Goal: Information Seeking & Learning: Check status

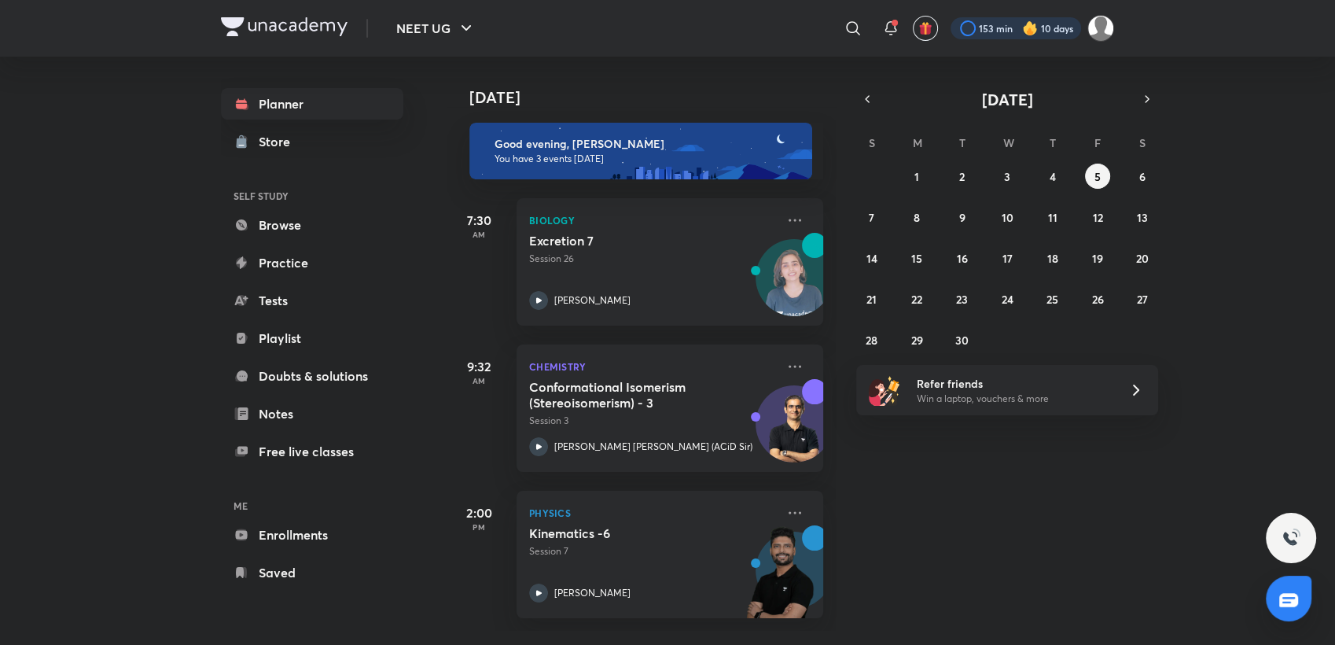
click at [1001, 30] on div at bounding box center [1016, 28] width 131 height 22
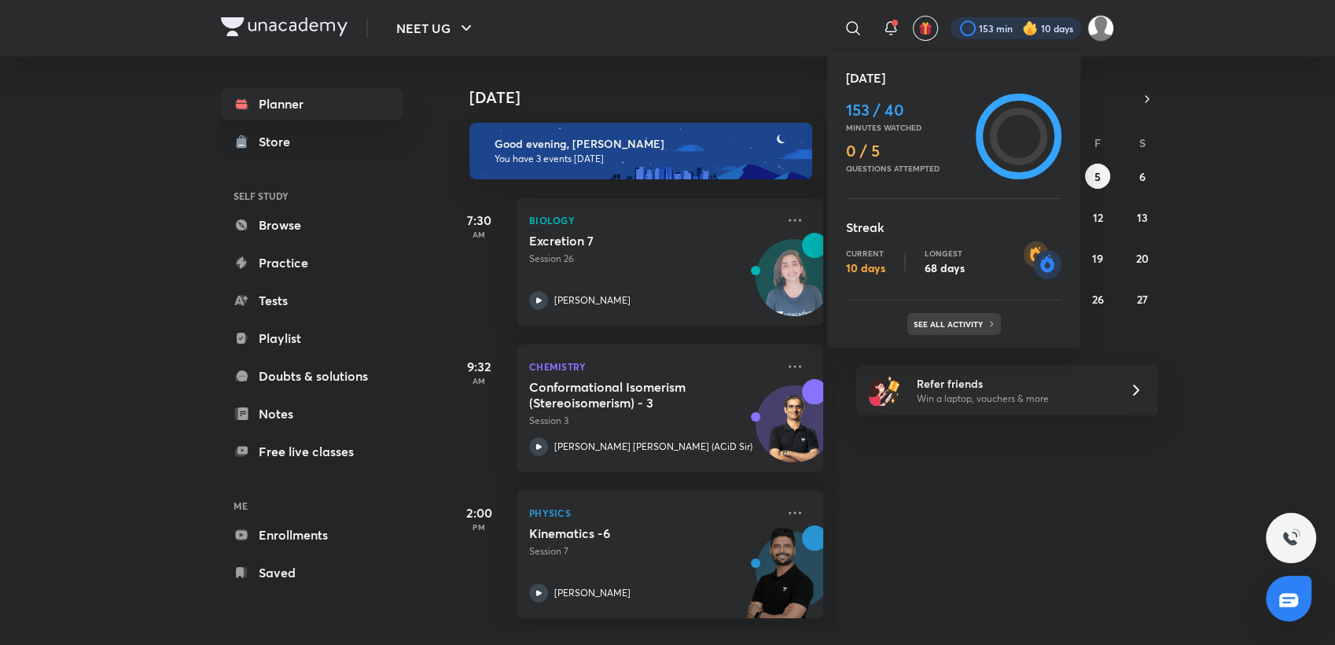
click at [962, 319] on p "See all activity" at bounding box center [950, 323] width 73 height 9
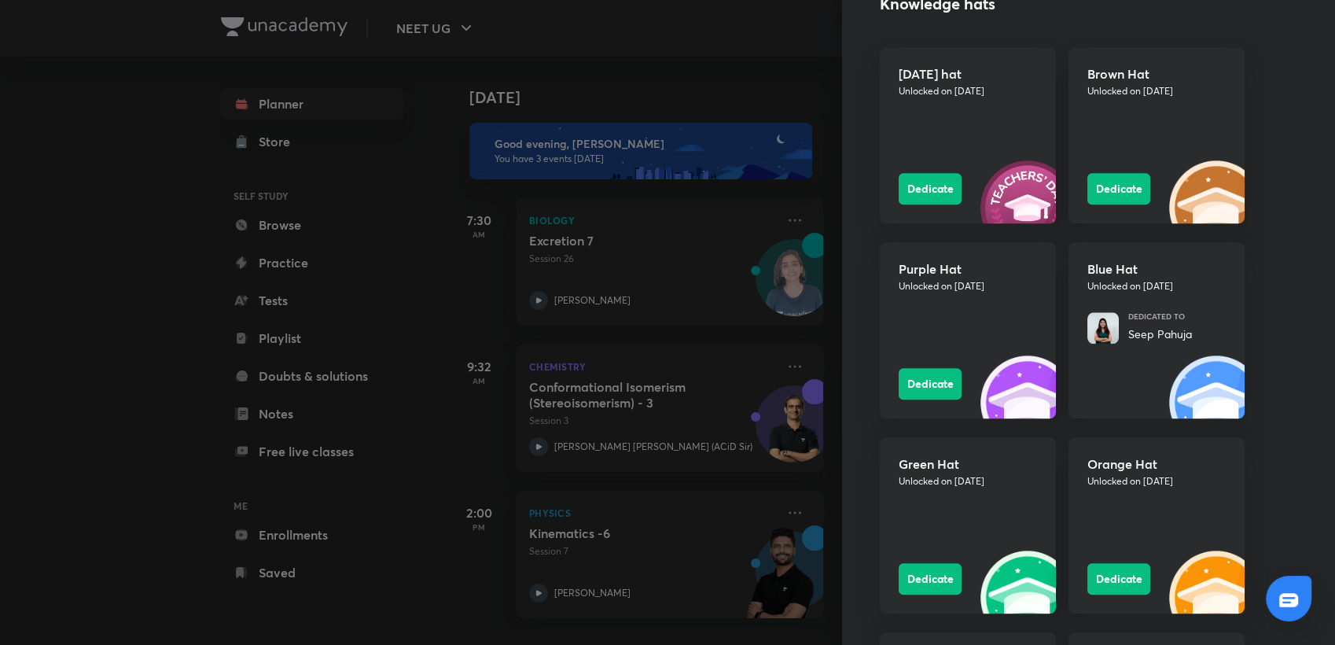
scroll to position [1431, 0]
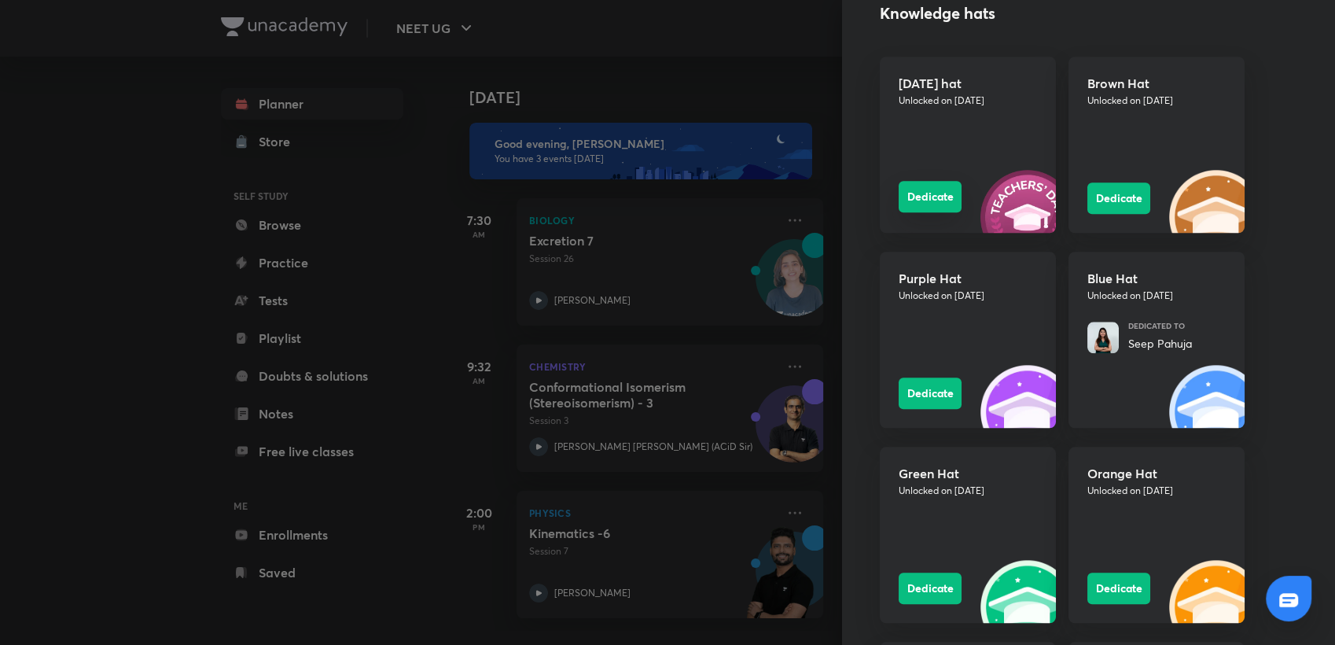
click at [899, 197] on button "Dedicate" at bounding box center [930, 196] width 63 height 31
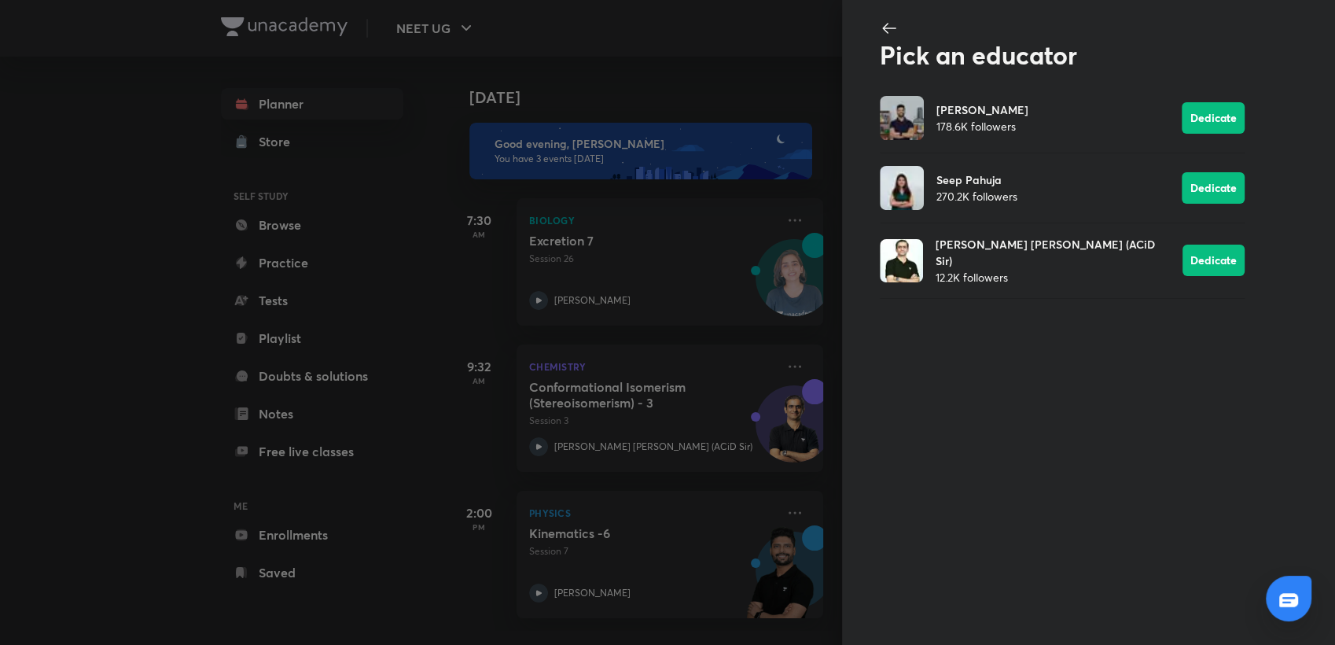
click at [890, 28] on icon at bounding box center [889, 28] width 19 height 19
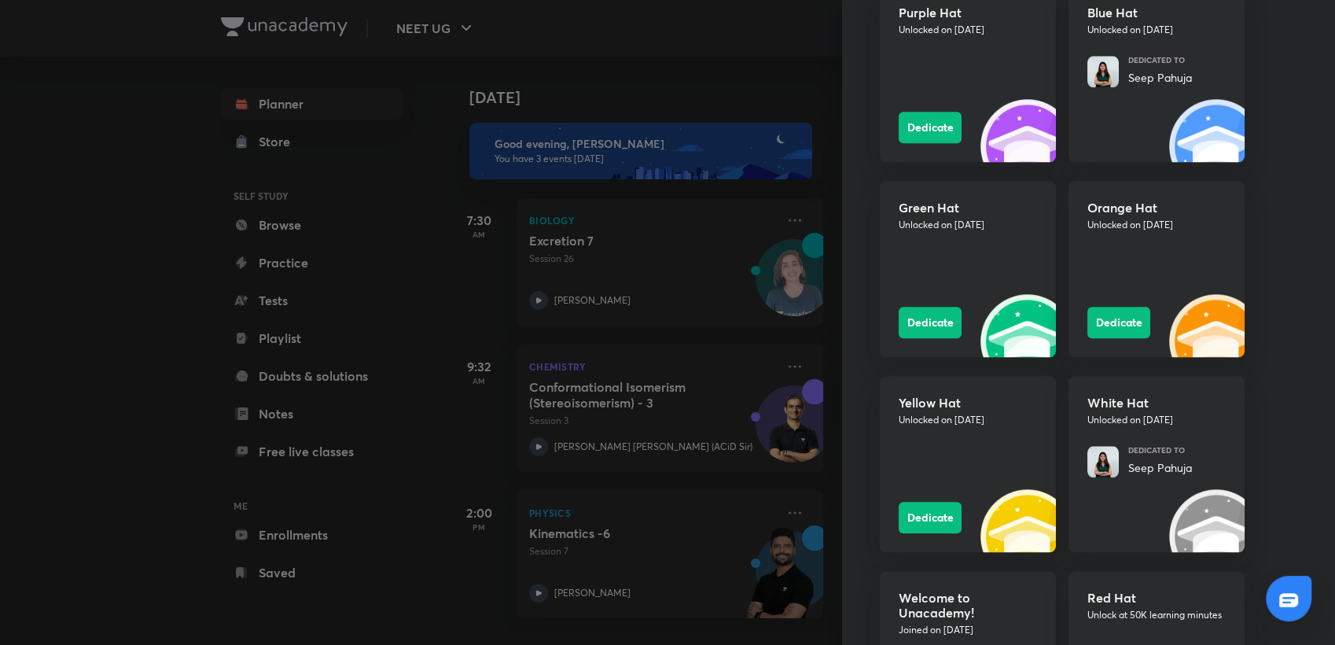
scroll to position [1817, 0]
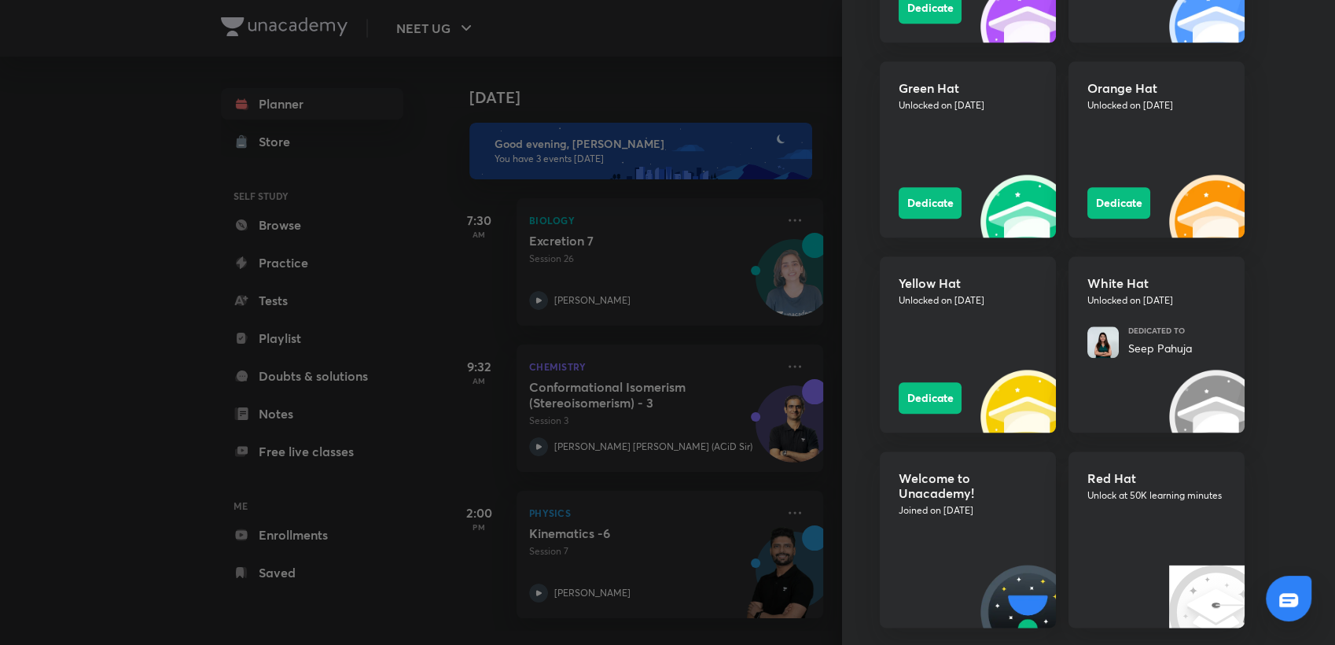
click at [1156, 554] on div "Red Hat Unlock at 50K learning minutes" at bounding box center [1157, 539] width 176 height 176
click at [1173, 532] on div "Red Hat Unlock at 50K learning minutes" at bounding box center [1157, 539] width 176 height 176
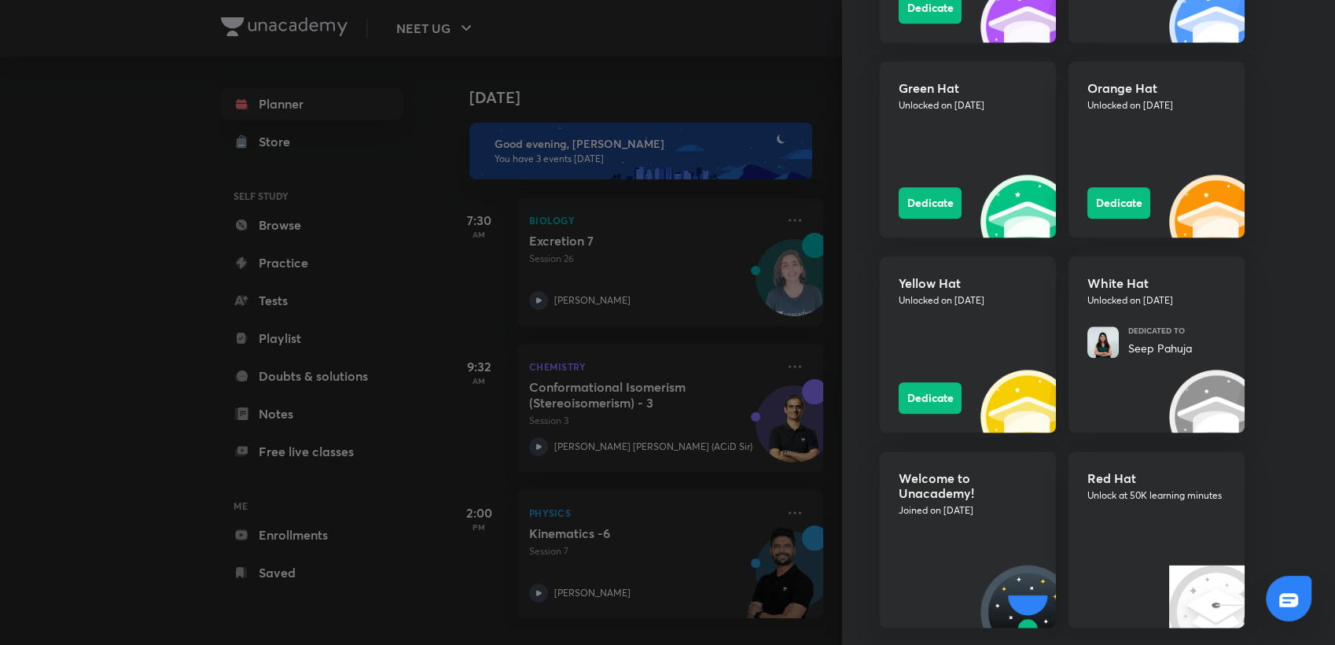
click at [575, 70] on div at bounding box center [667, 322] width 1335 height 645
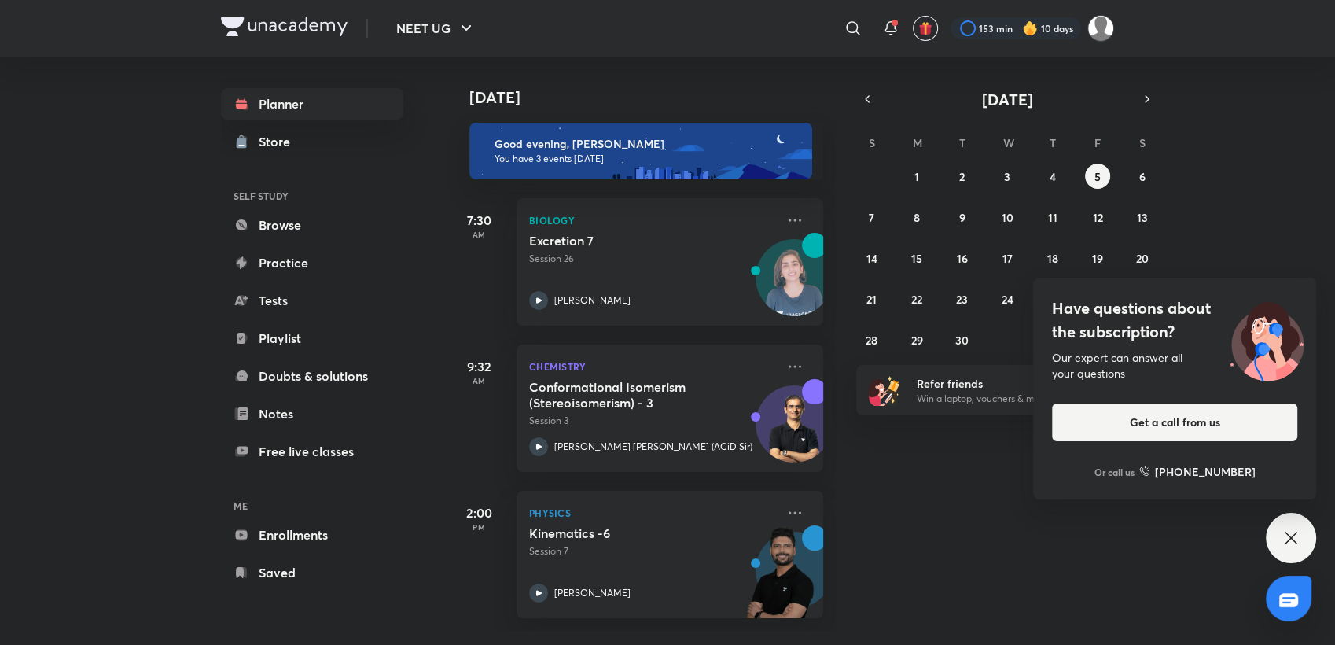
click at [1297, 536] on icon at bounding box center [1291, 537] width 19 height 19
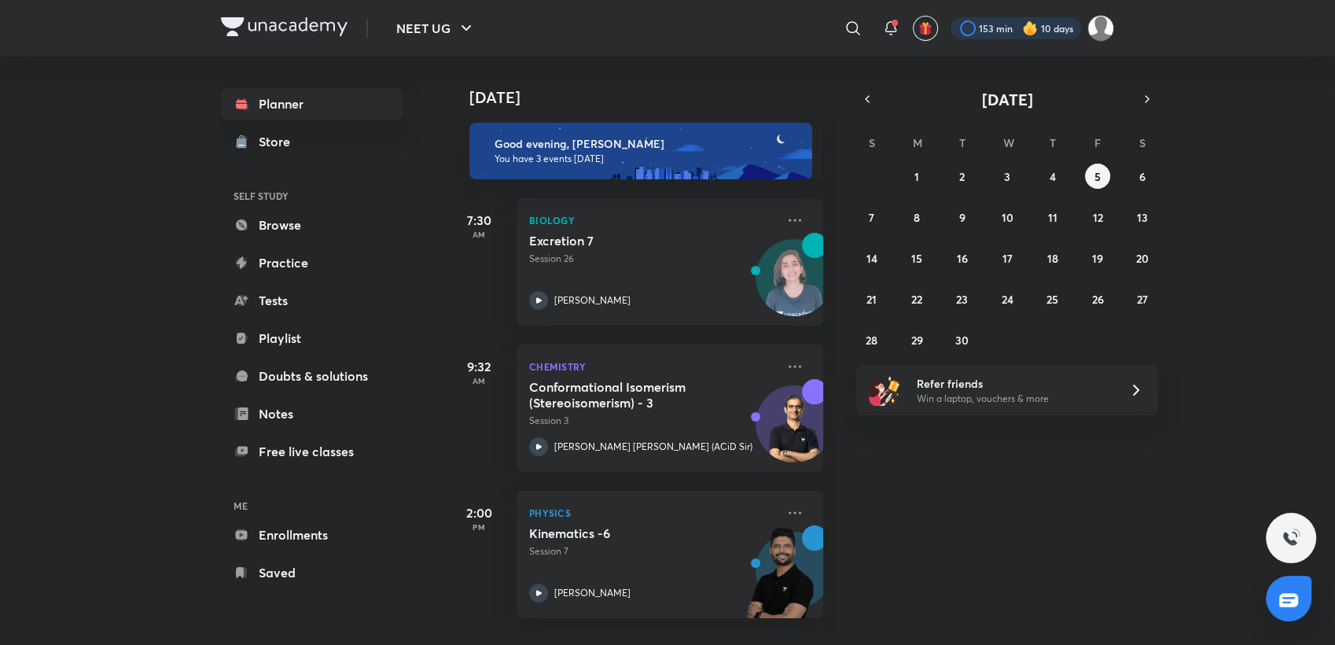
click at [1000, 29] on div at bounding box center [1016, 28] width 131 height 22
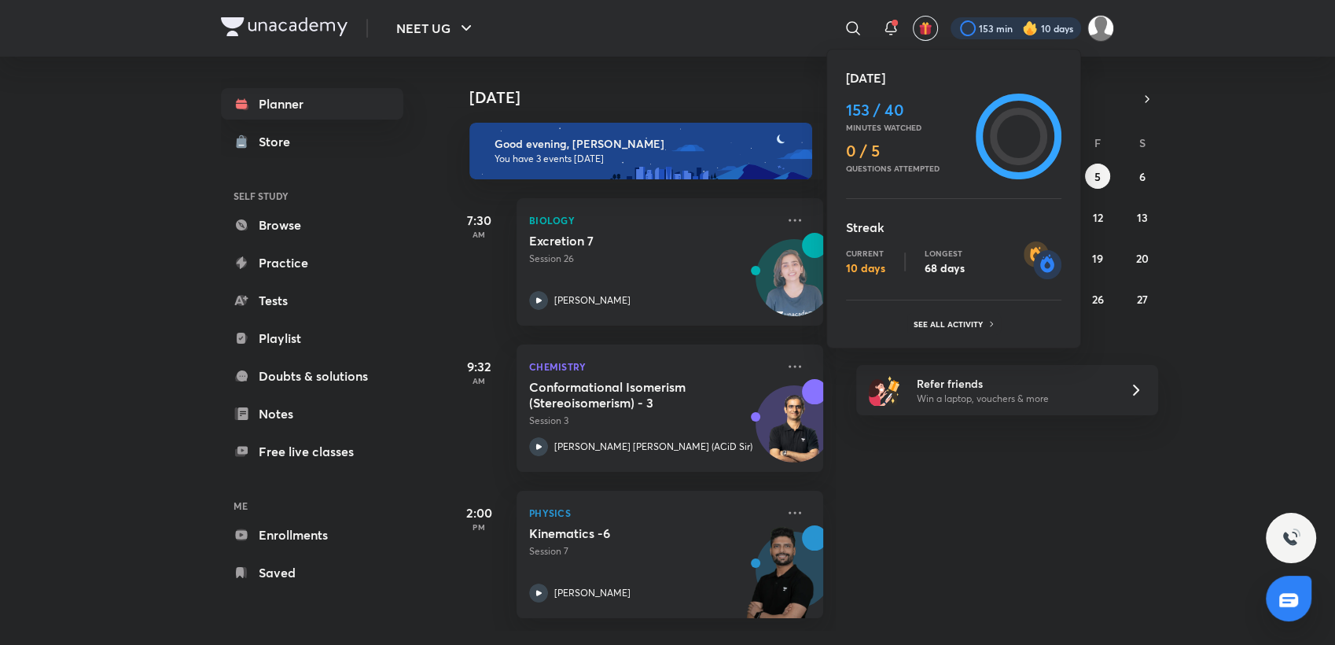
click at [574, 90] on div at bounding box center [667, 322] width 1335 height 645
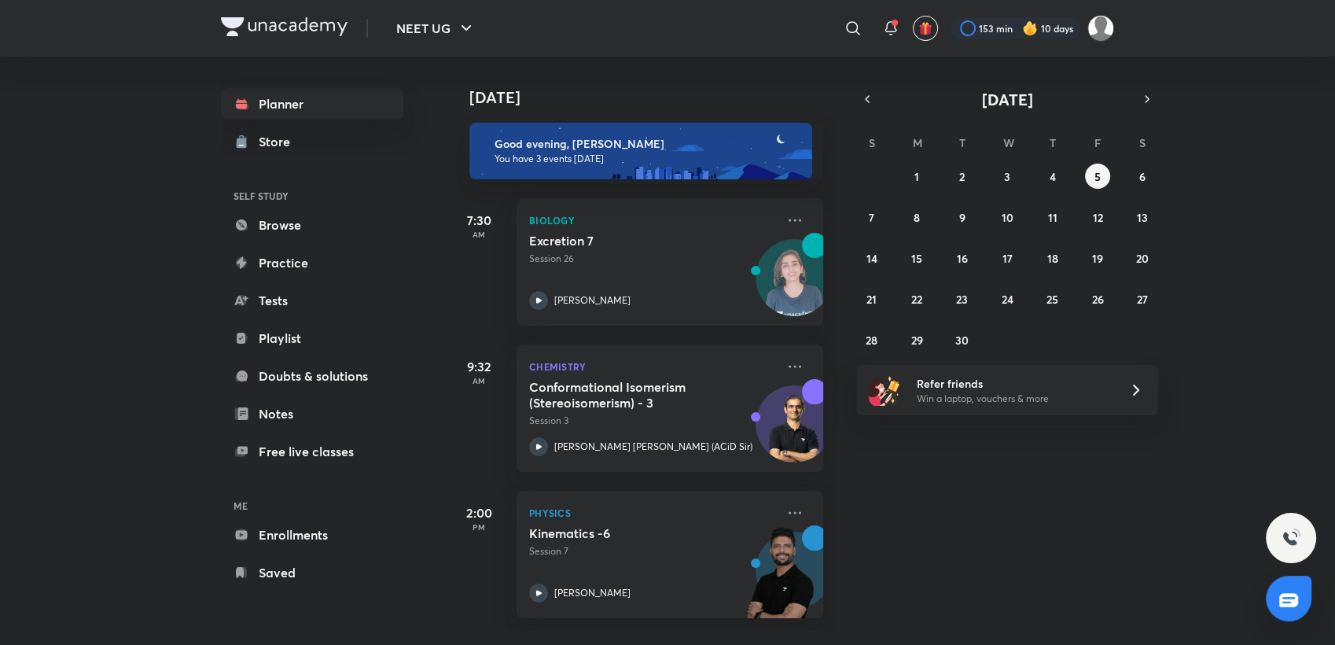
click at [1047, 16] on div "153 min 10 days" at bounding box center [1026, 28] width 176 height 27
click at [1014, 20] on div at bounding box center [1016, 28] width 131 height 22
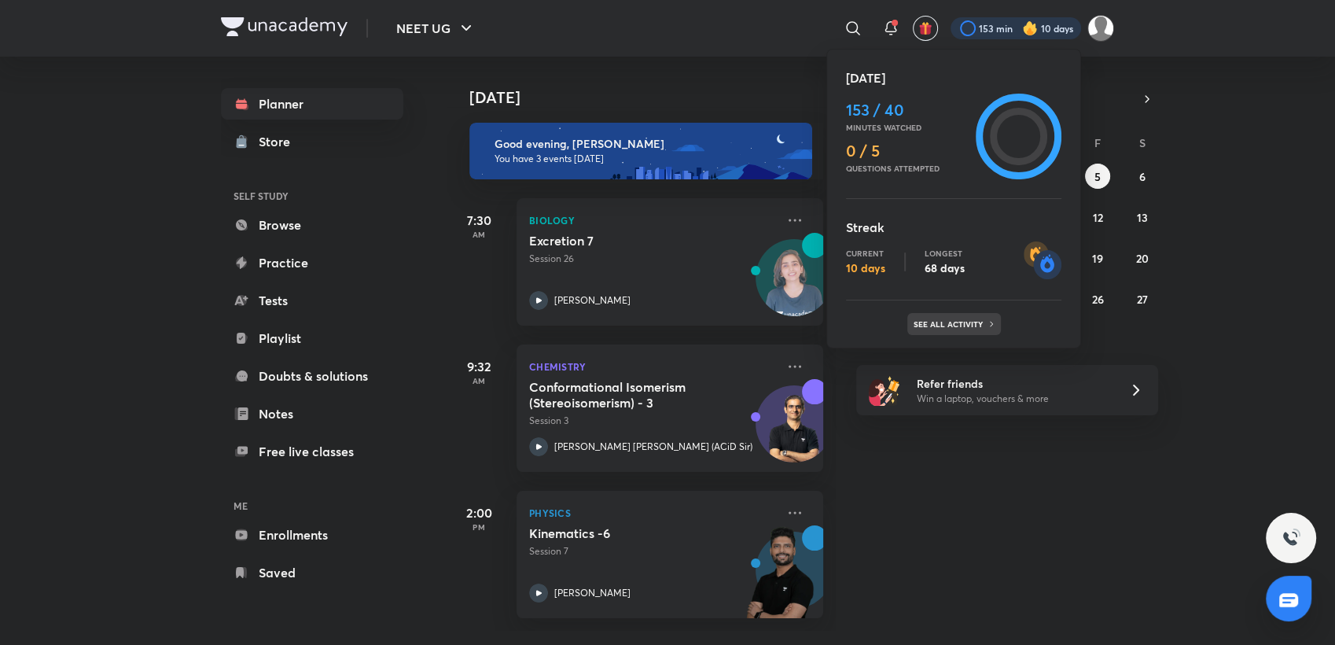
click at [975, 314] on div "See all activity" at bounding box center [955, 324] width 94 height 22
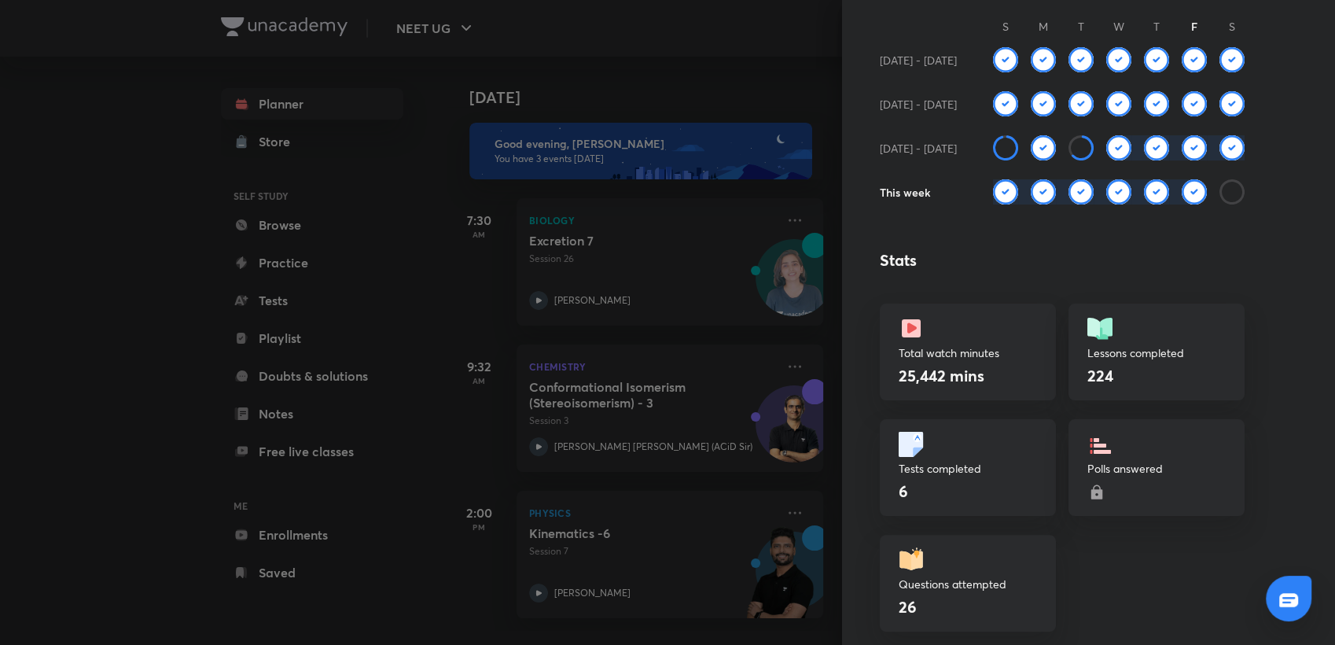
scroll to position [0, 0]
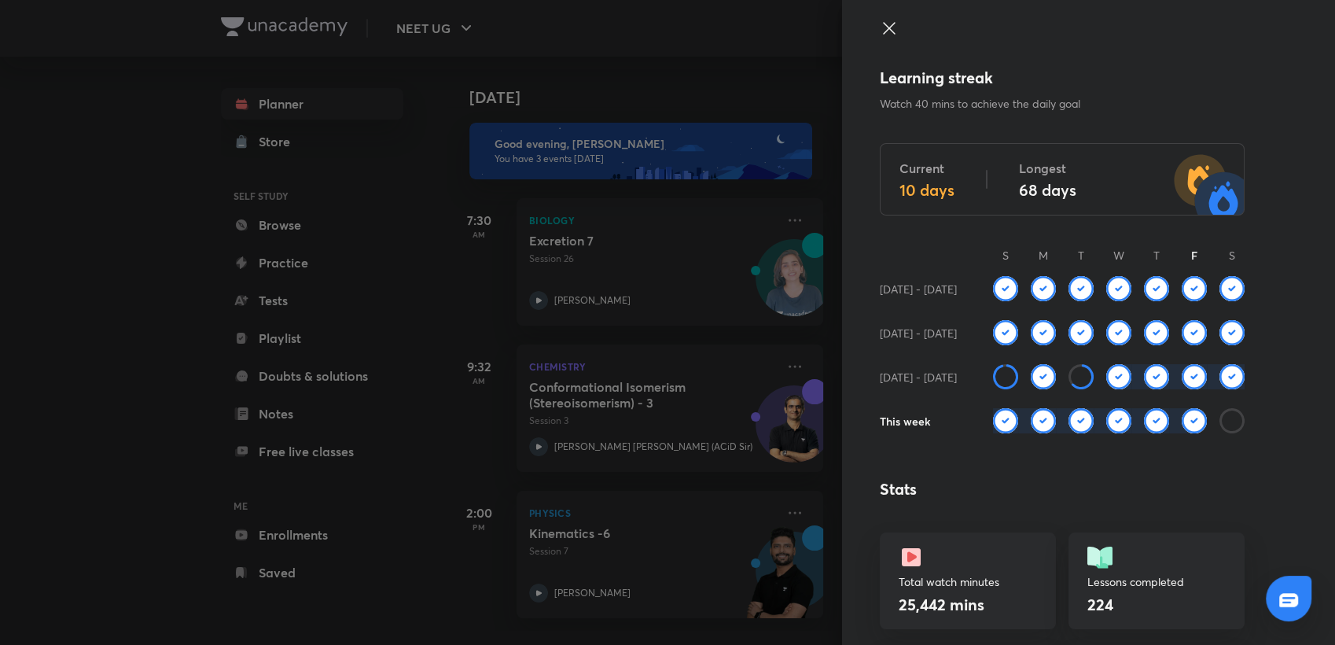
click at [881, 28] on icon at bounding box center [889, 28] width 19 height 19
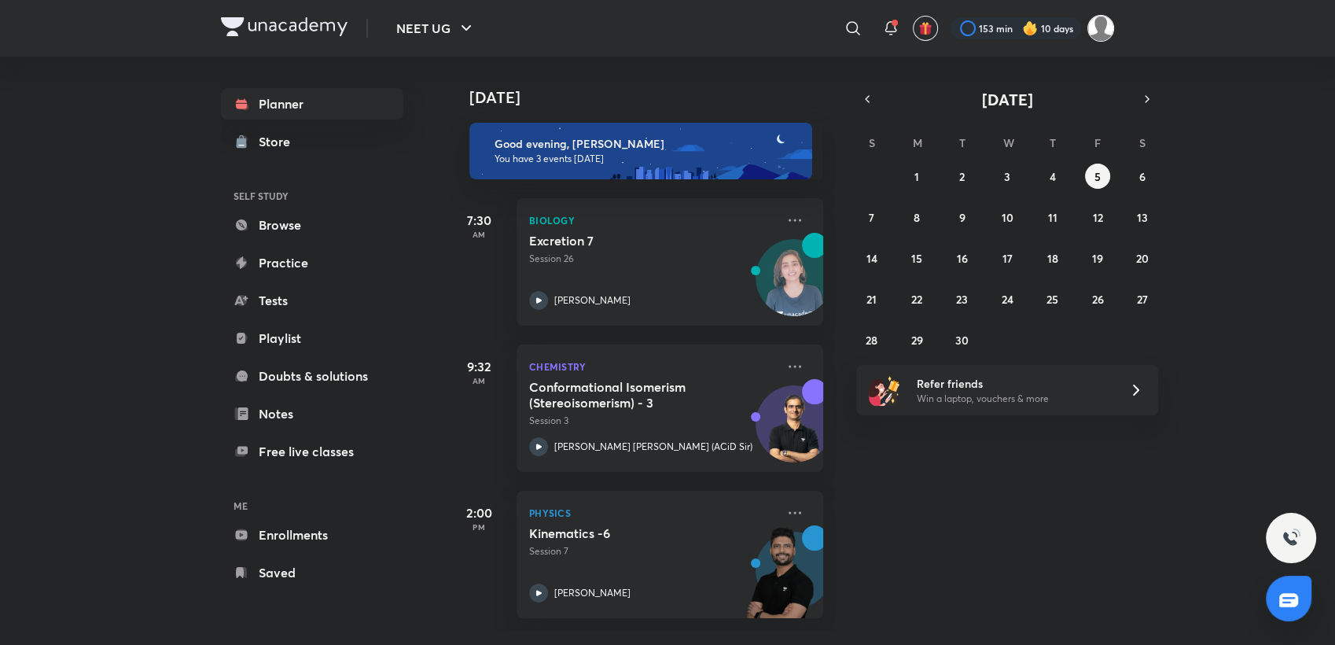
click at [1108, 21] on img at bounding box center [1101, 28] width 27 height 27
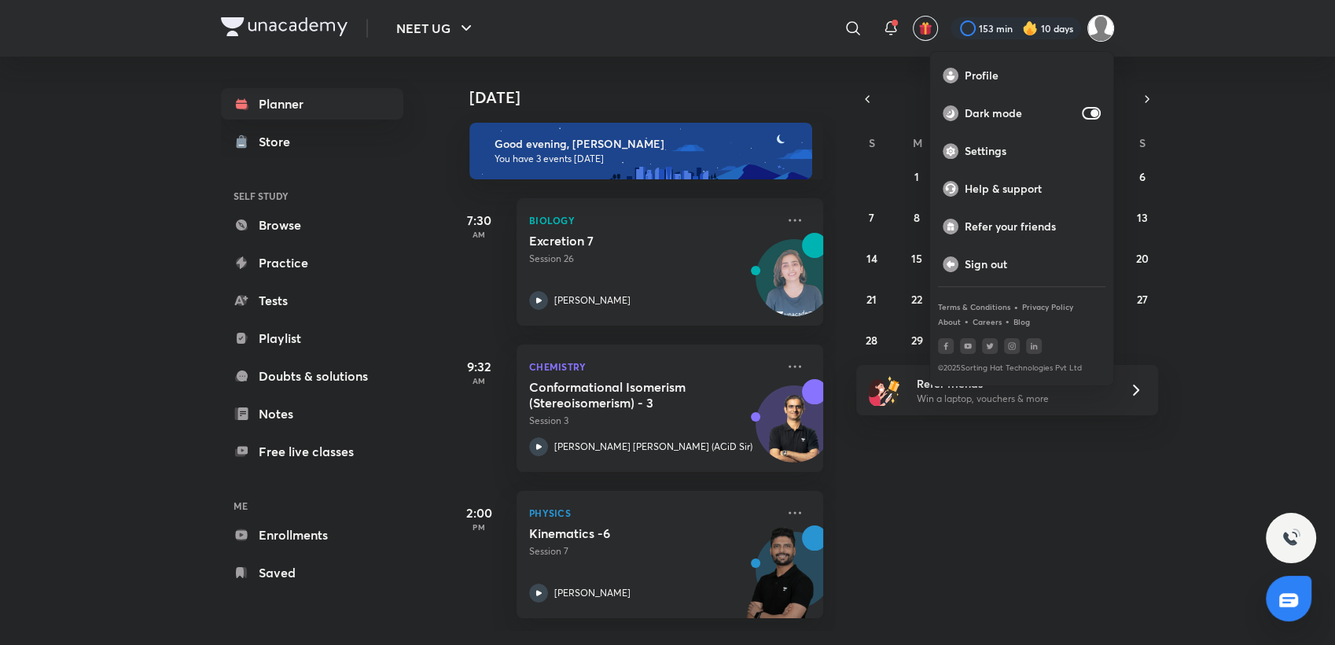
click at [1187, 148] on div at bounding box center [667, 322] width 1335 height 645
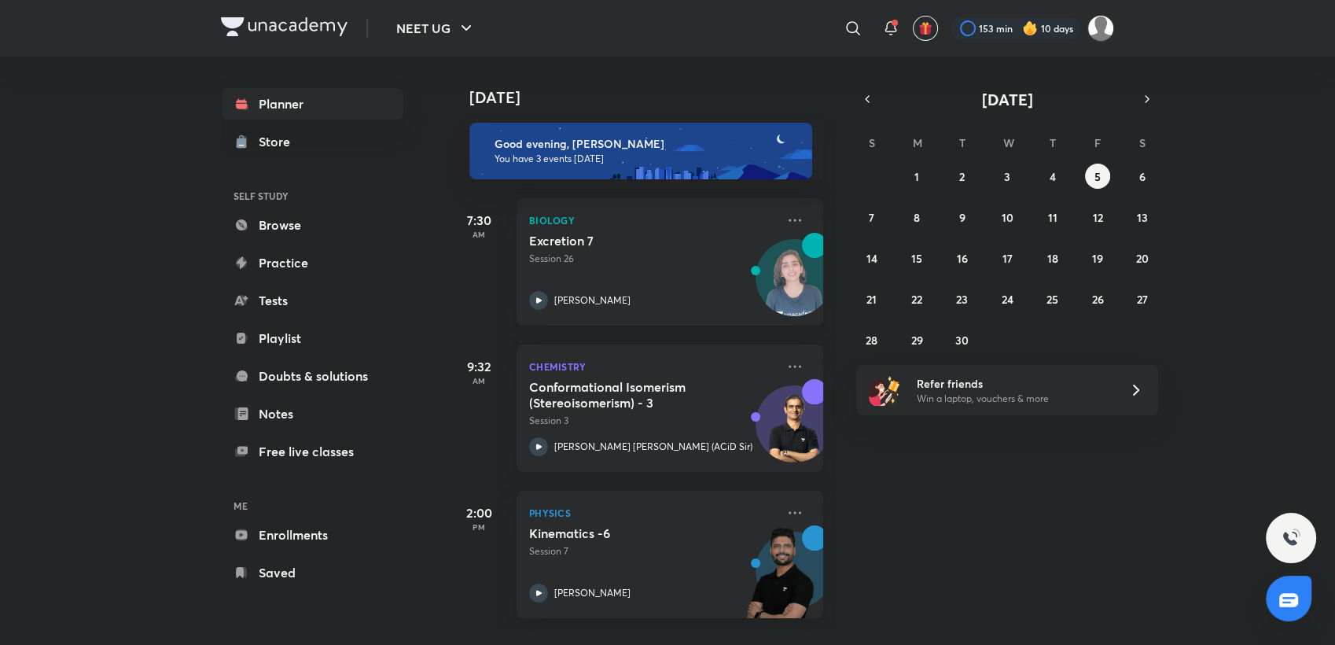
click at [1023, 34] on img at bounding box center [1030, 28] width 16 height 16
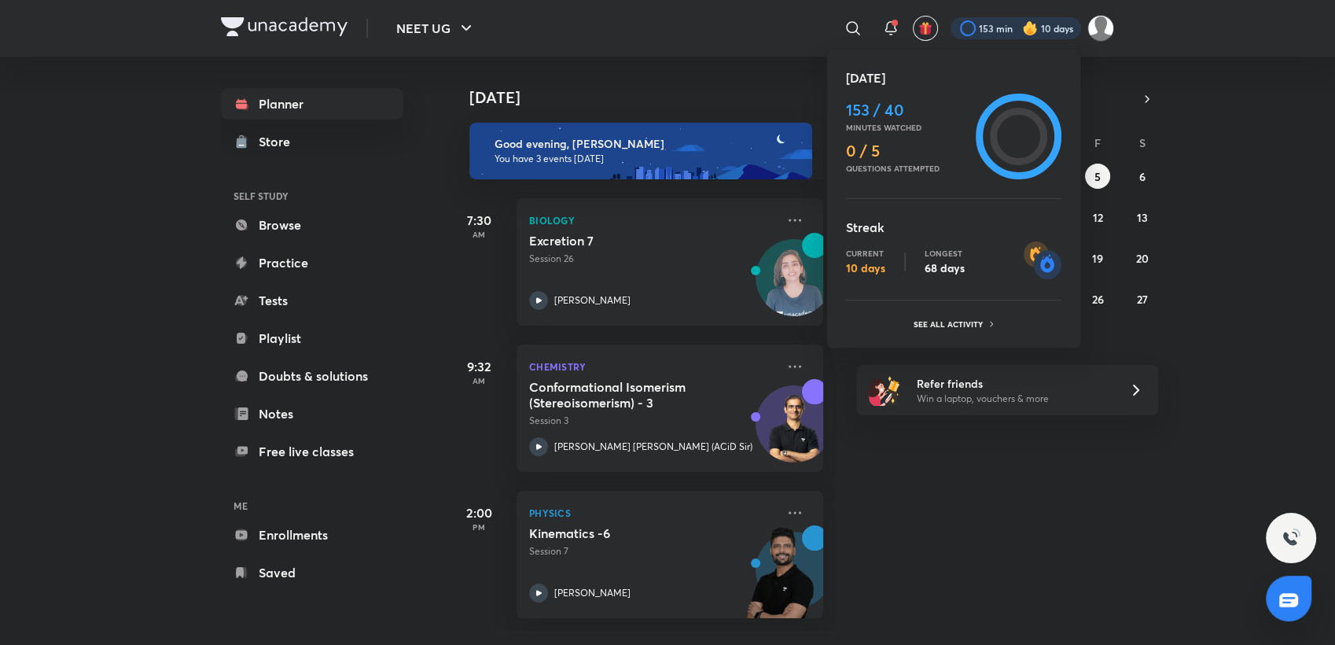
click at [1236, 249] on div at bounding box center [667, 322] width 1335 height 645
click at [1236, 249] on div "Today 153 / 40 Minutes watched 0 / 5 Questions attempted Streak Current 10 days…" at bounding box center [667, 322] width 1335 height 645
click at [1236, 249] on div at bounding box center [667, 322] width 1335 height 645
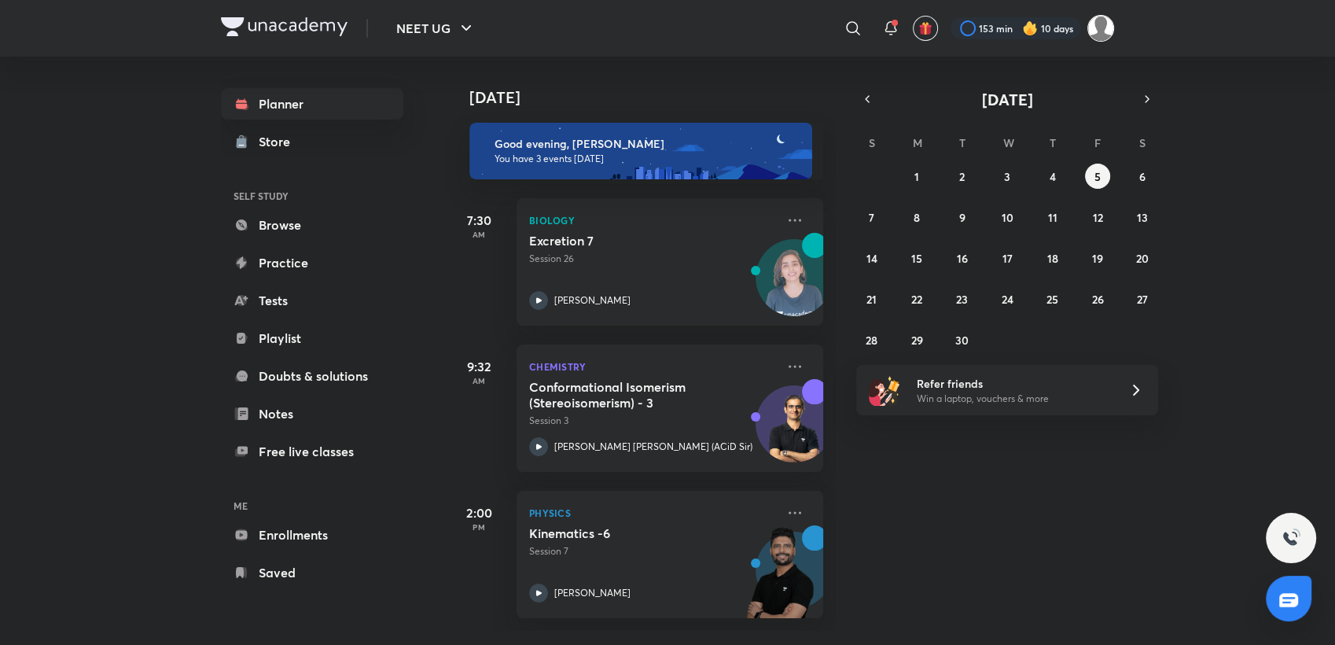
click at [1106, 24] on img at bounding box center [1101, 28] width 27 height 27
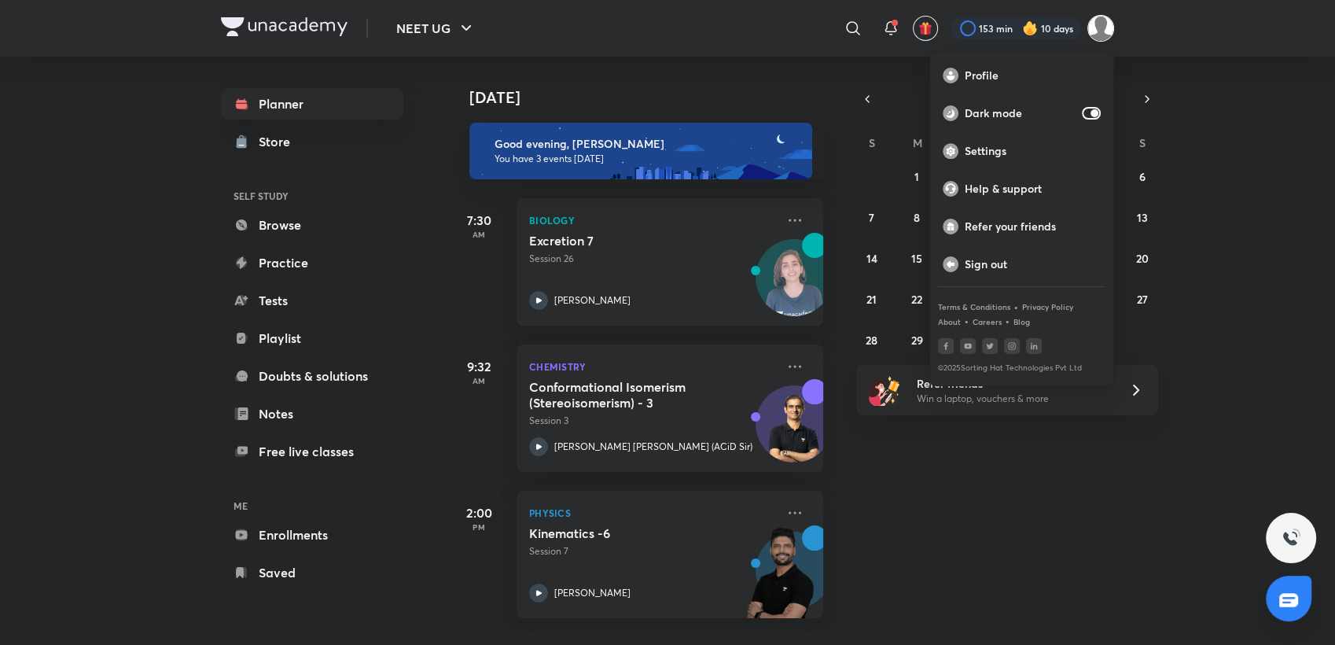
click at [1168, 247] on div at bounding box center [667, 322] width 1335 height 645
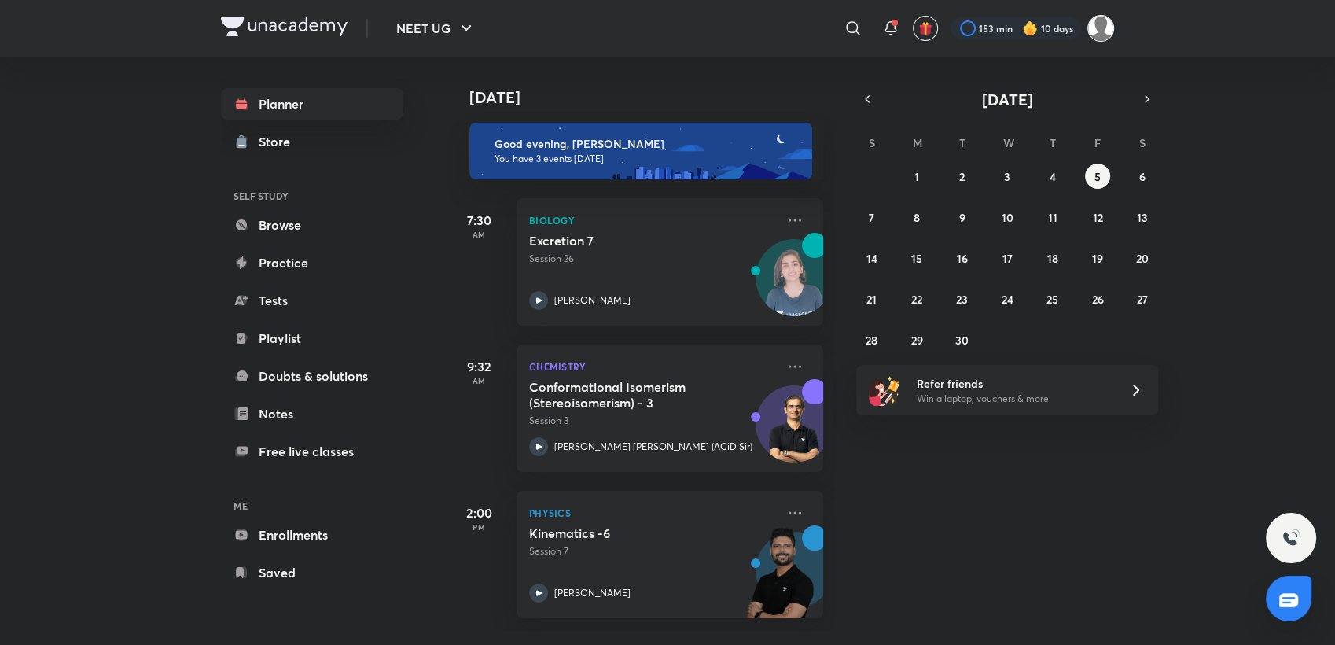
click at [1095, 39] on img at bounding box center [1101, 28] width 27 height 27
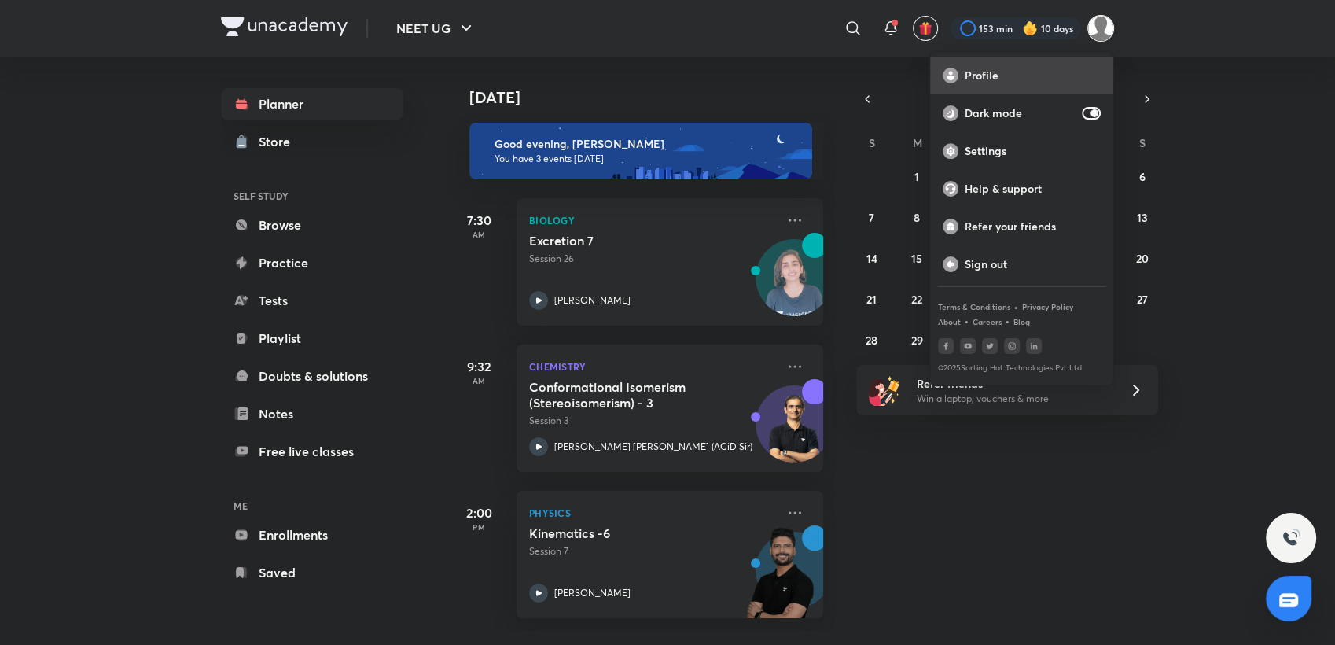
click at [1034, 65] on div "Profile" at bounding box center [1021, 76] width 183 height 38
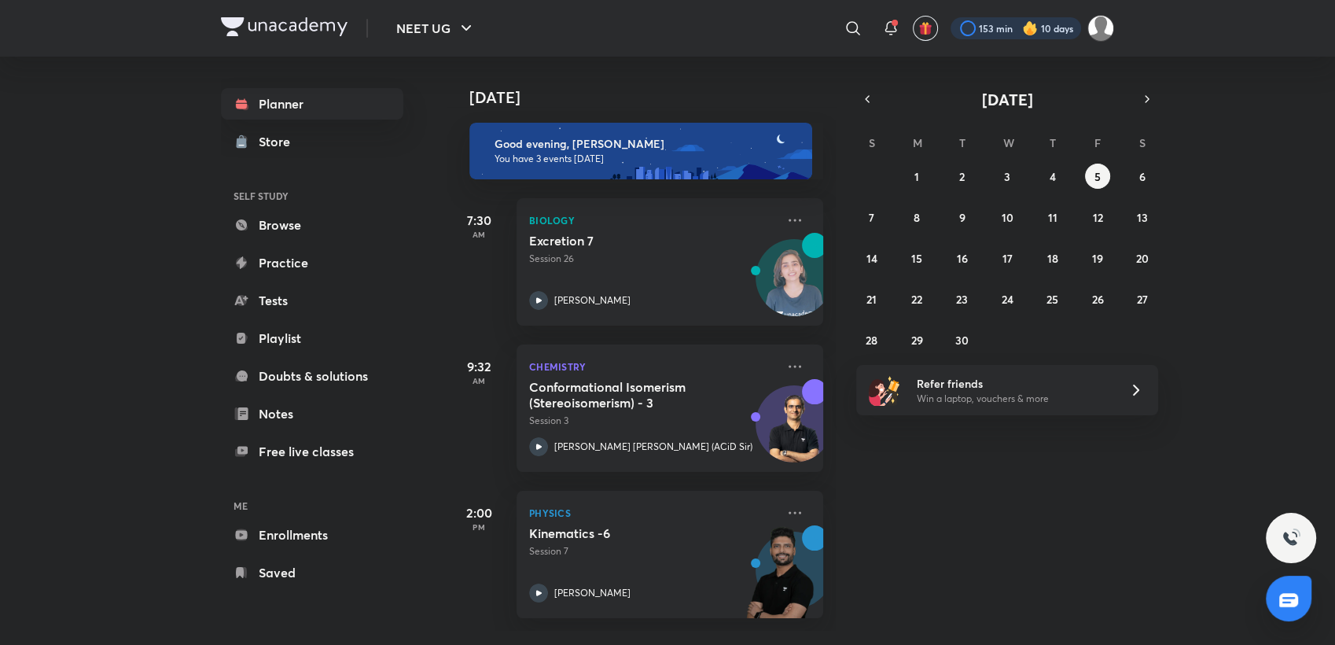
click at [989, 28] on div at bounding box center [1016, 28] width 131 height 22
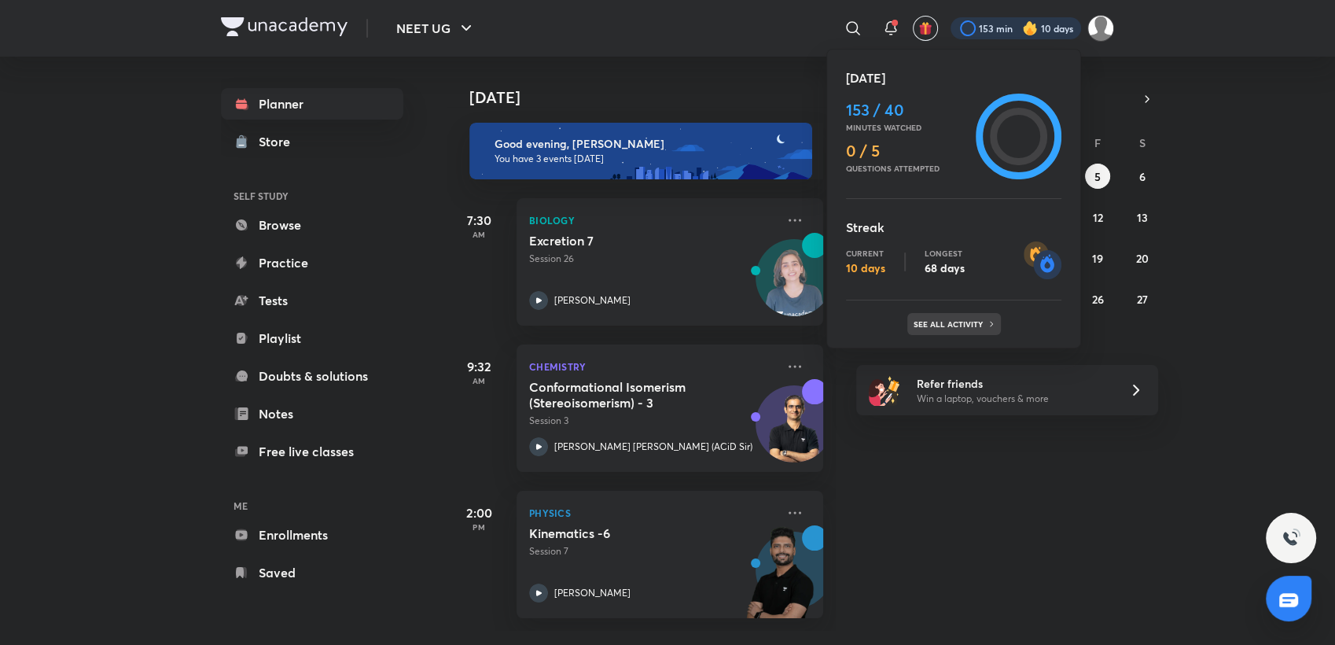
click at [978, 333] on div "See all activity" at bounding box center [955, 324] width 94 height 22
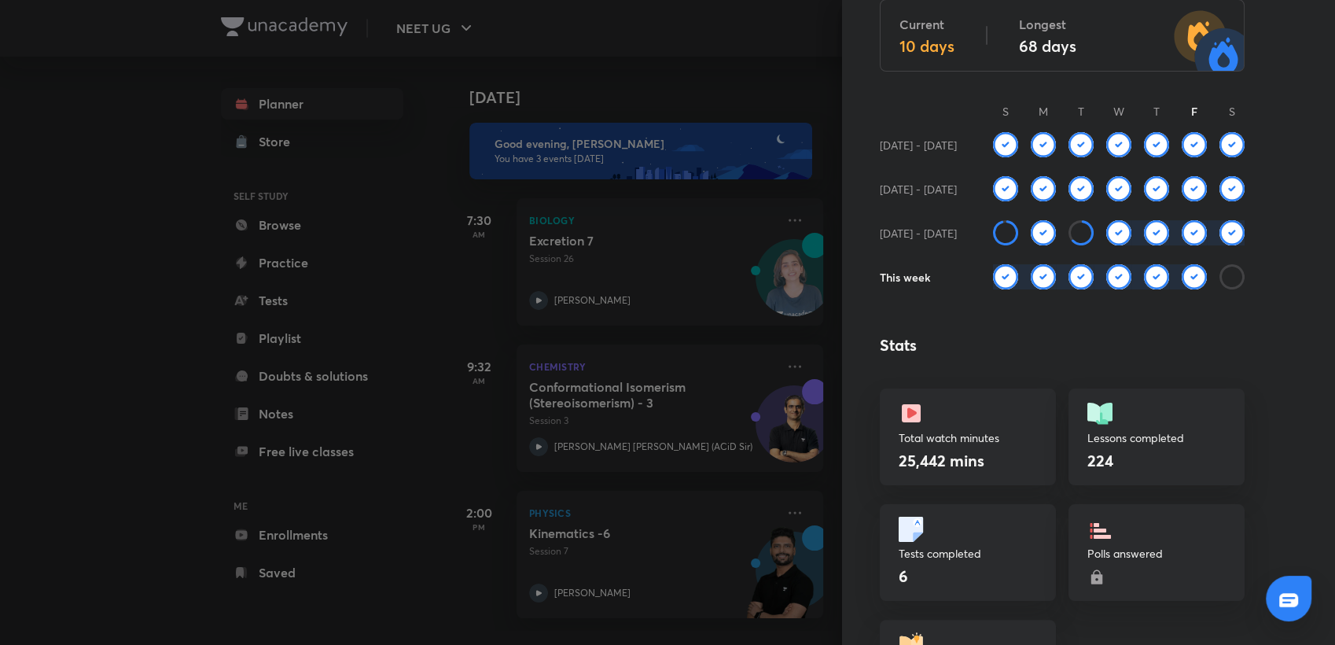
scroll to position [143, 0]
click at [692, 62] on div at bounding box center [667, 322] width 1335 height 645
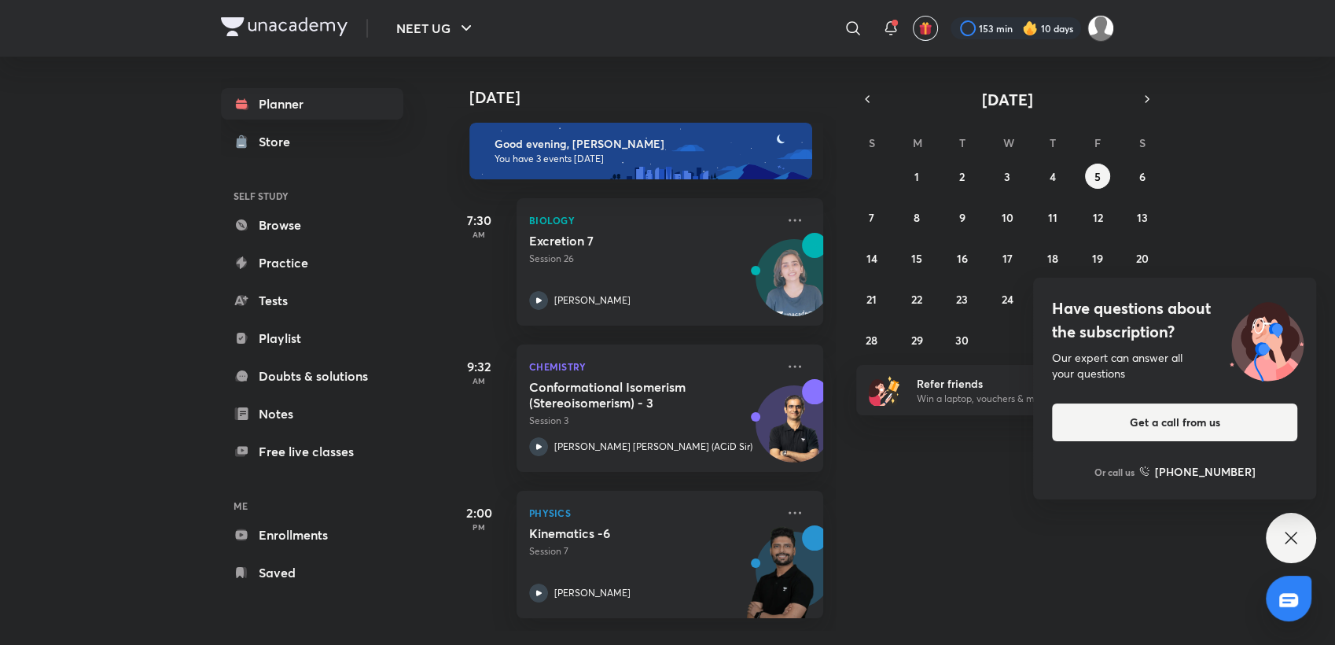
click at [1031, 31] on img at bounding box center [1030, 28] width 16 height 16
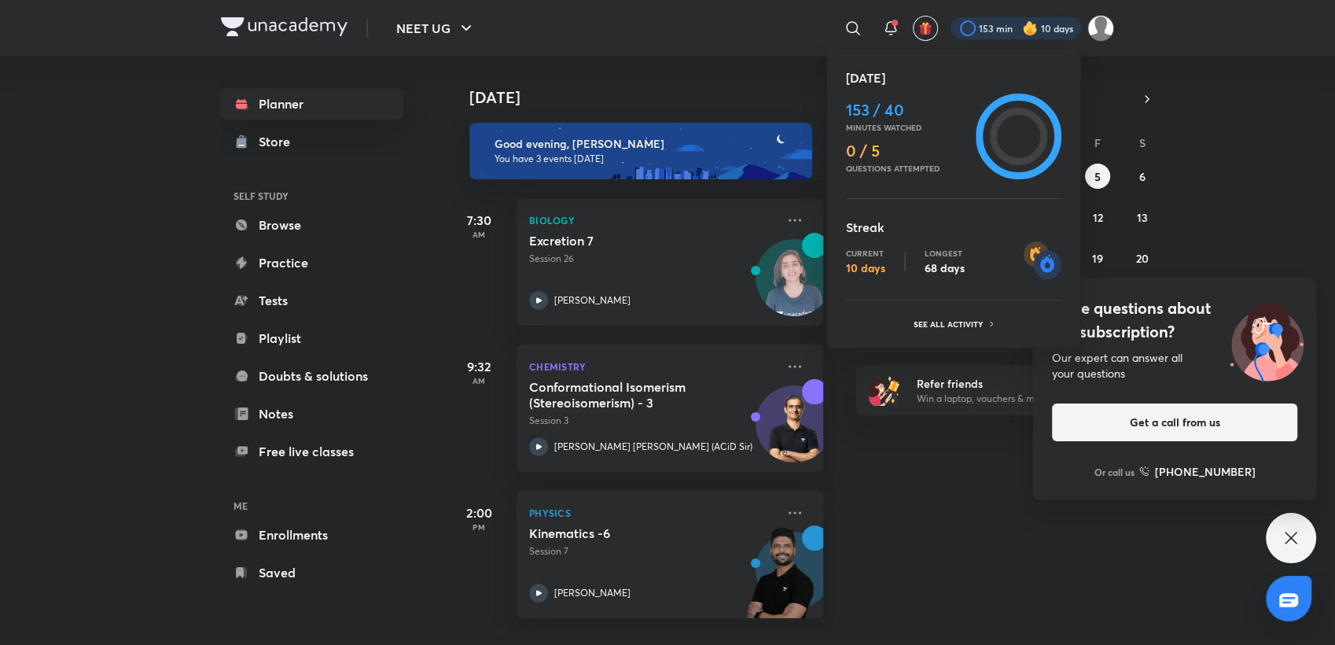
click at [1153, 213] on div at bounding box center [667, 322] width 1335 height 645
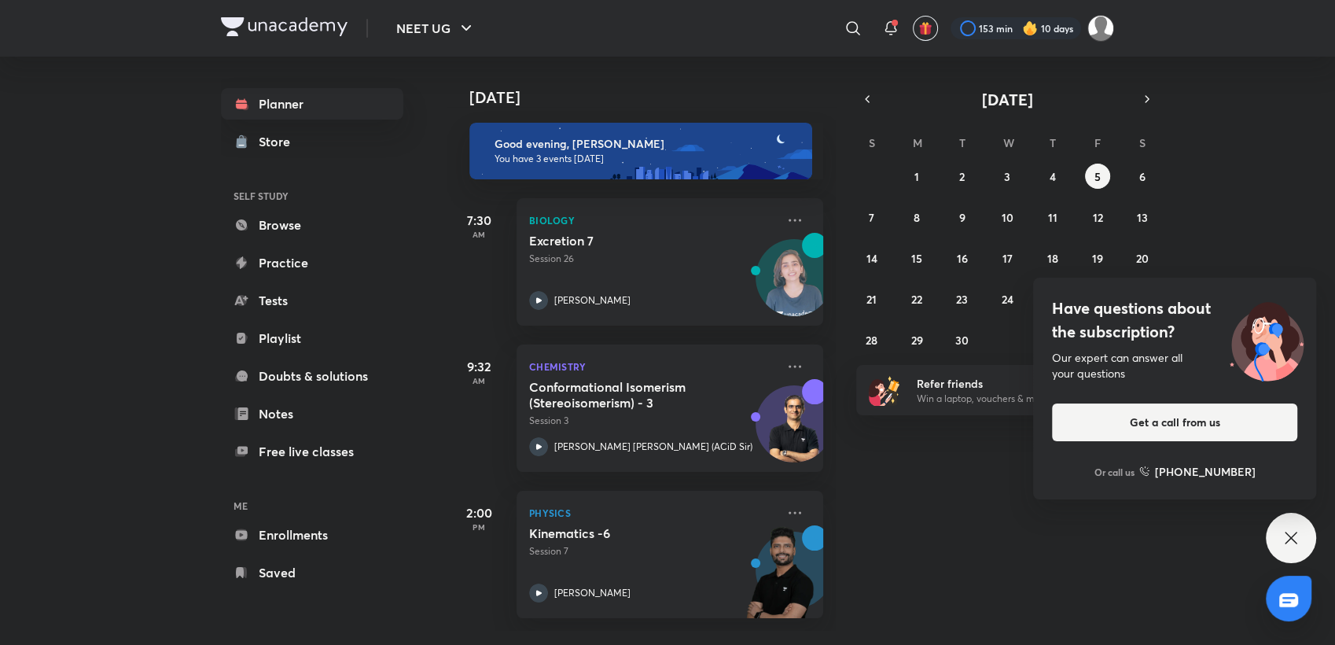
click at [1298, 536] on icon at bounding box center [1291, 537] width 19 height 19
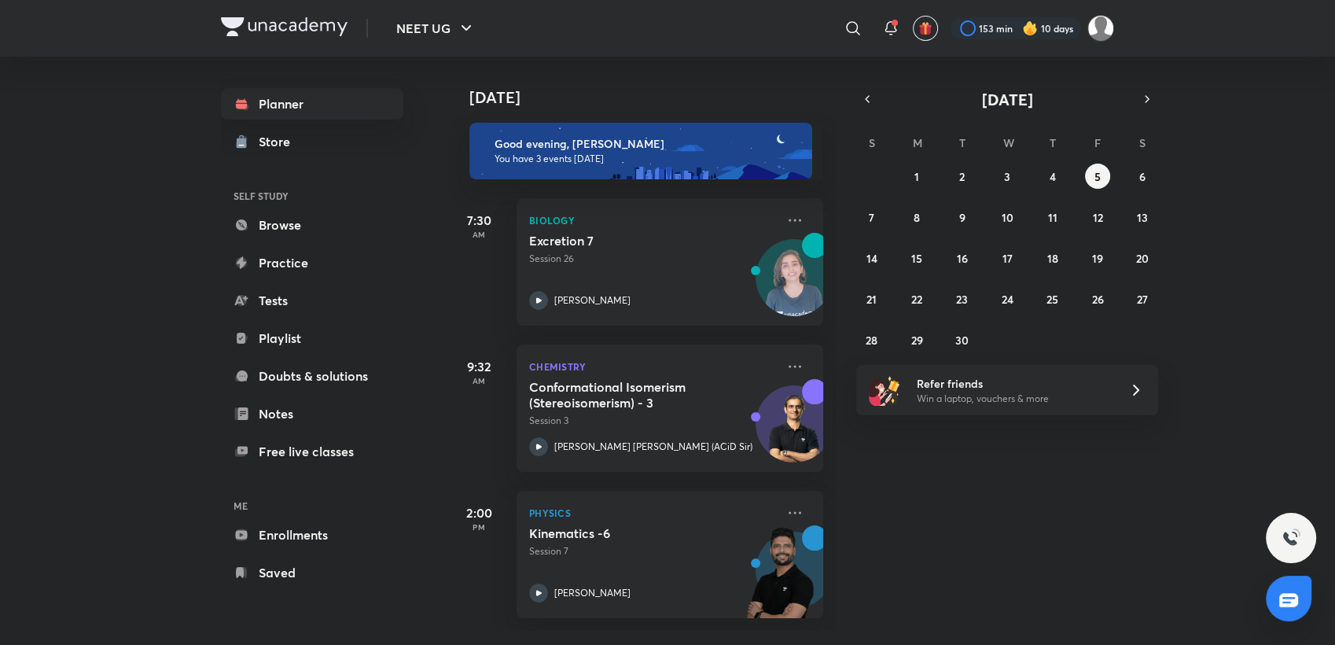
click at [639, 146] on h6 "Good evening, [PERSON_NAME]" at bounding box center [647, 144] width 304 height 14
click at [1006, 28] on div at bounding box center [1016, 28] width 131 height 22
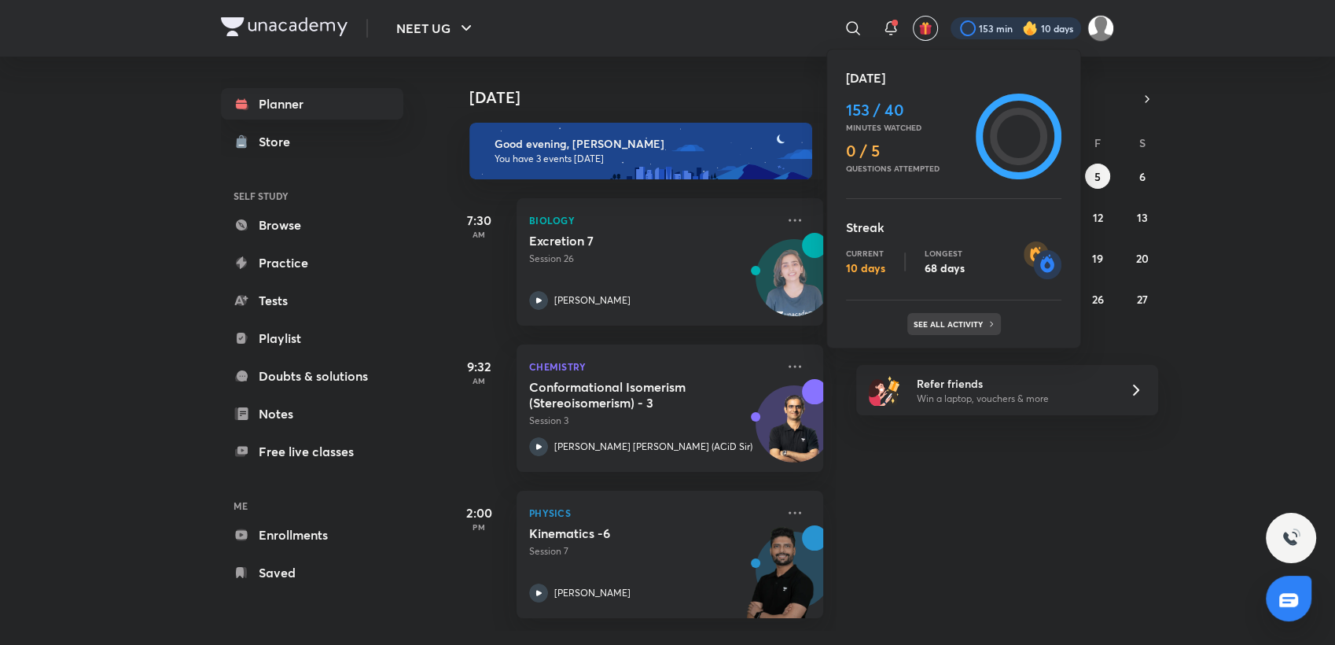
click at [948, 326] on p "See all activity" at bounding box center [950, 323] width 73 height 9
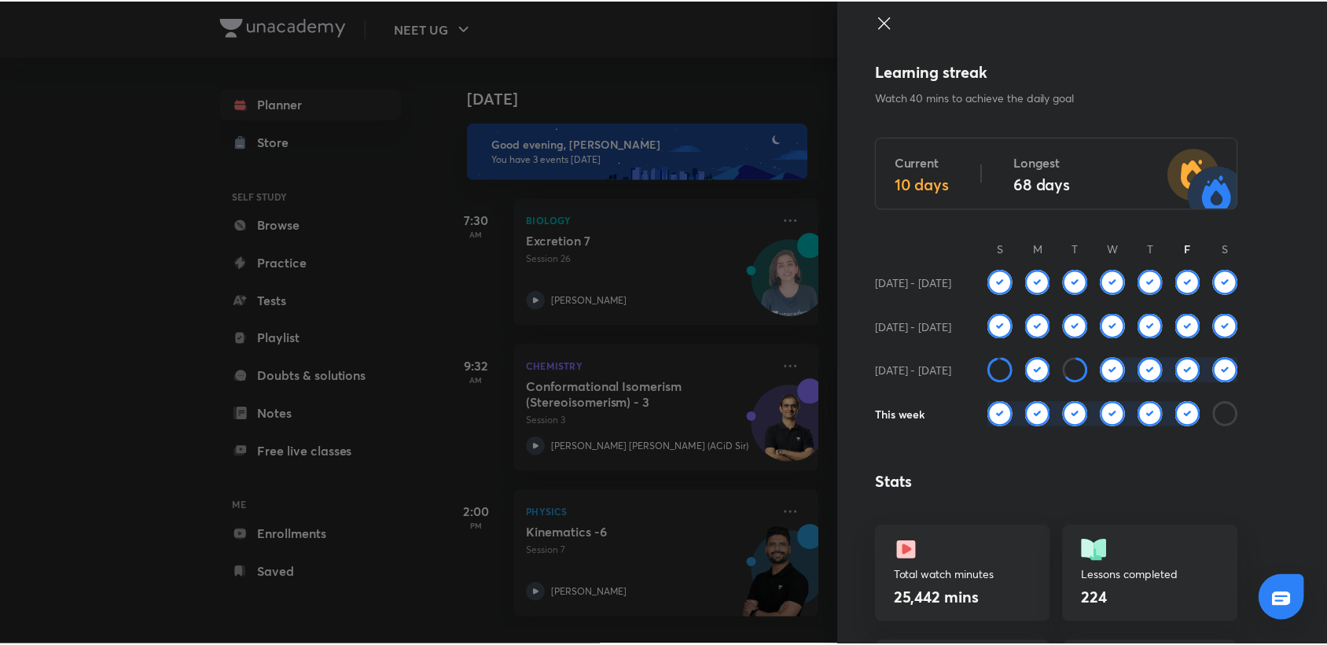
scroll to position [0, 0]
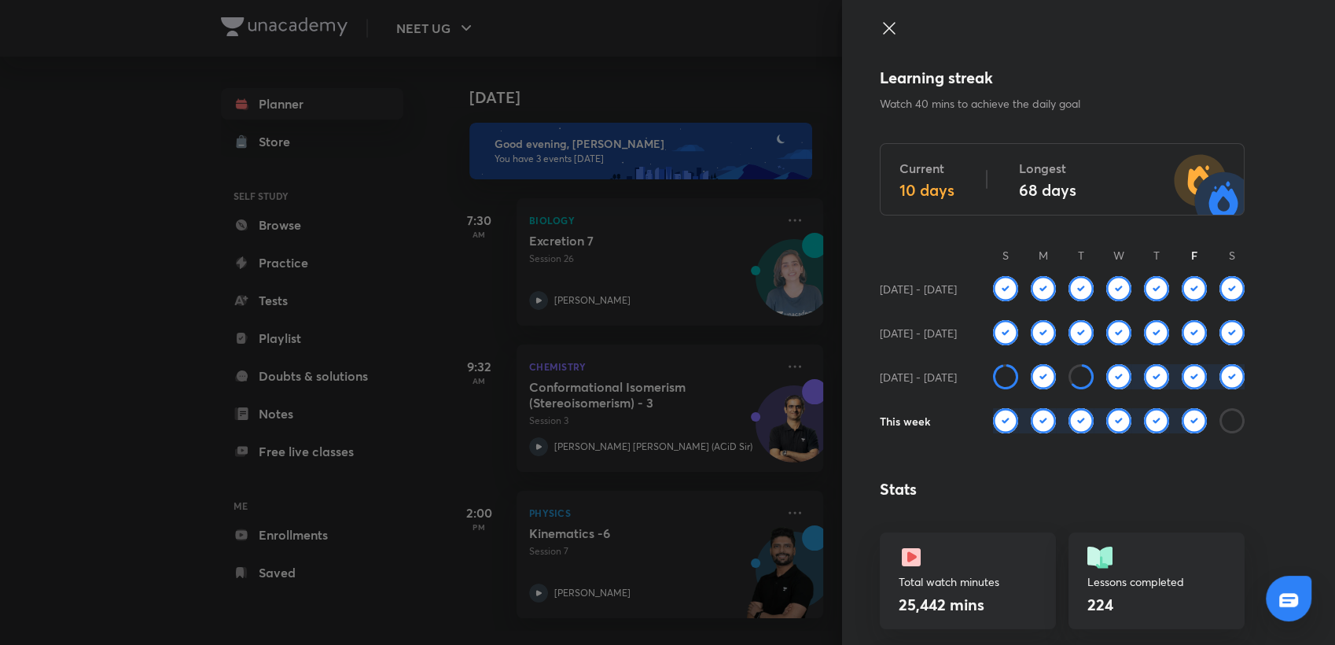
click at [880, 21] on icon at bounding box center [889, 28] width 19 height 19
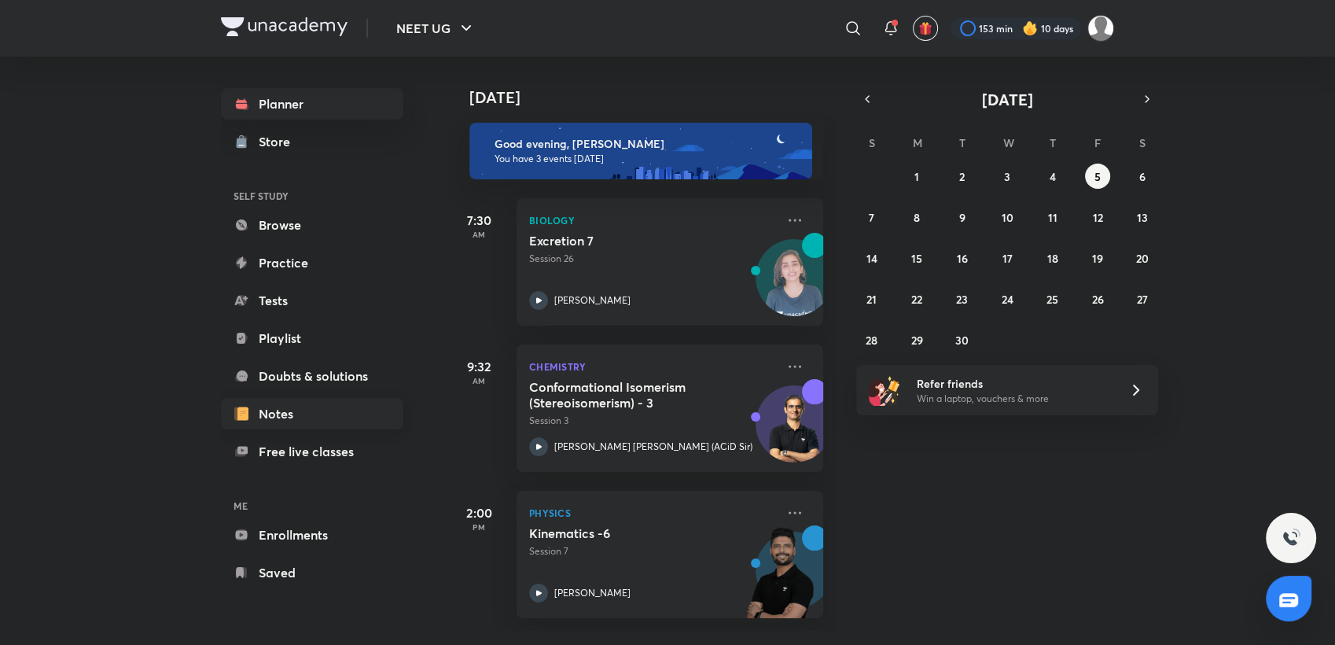
click at [332, 404] on link "Notes" at bounding box center [312, 413] width 182 height 31
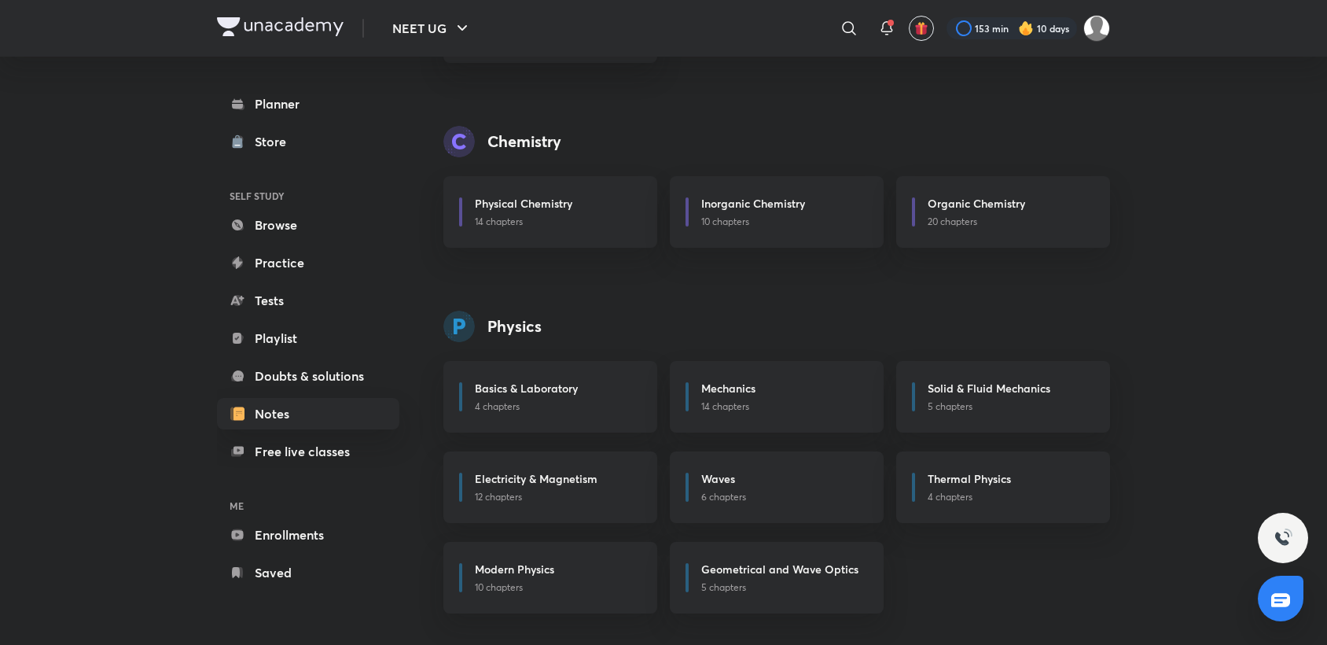
scroll to position [1126, 0]
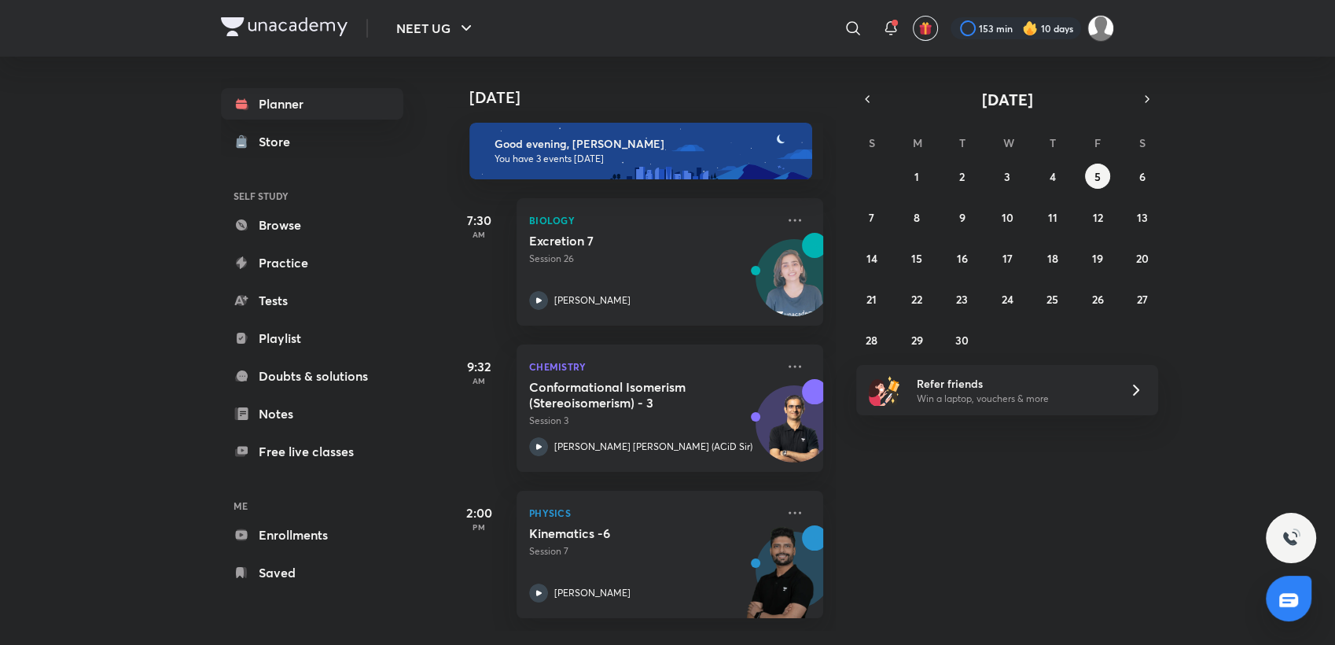
click at [676, 161] on p "You have 3 events [DATE]" at bounding box center [647, 159] width 304 height 13
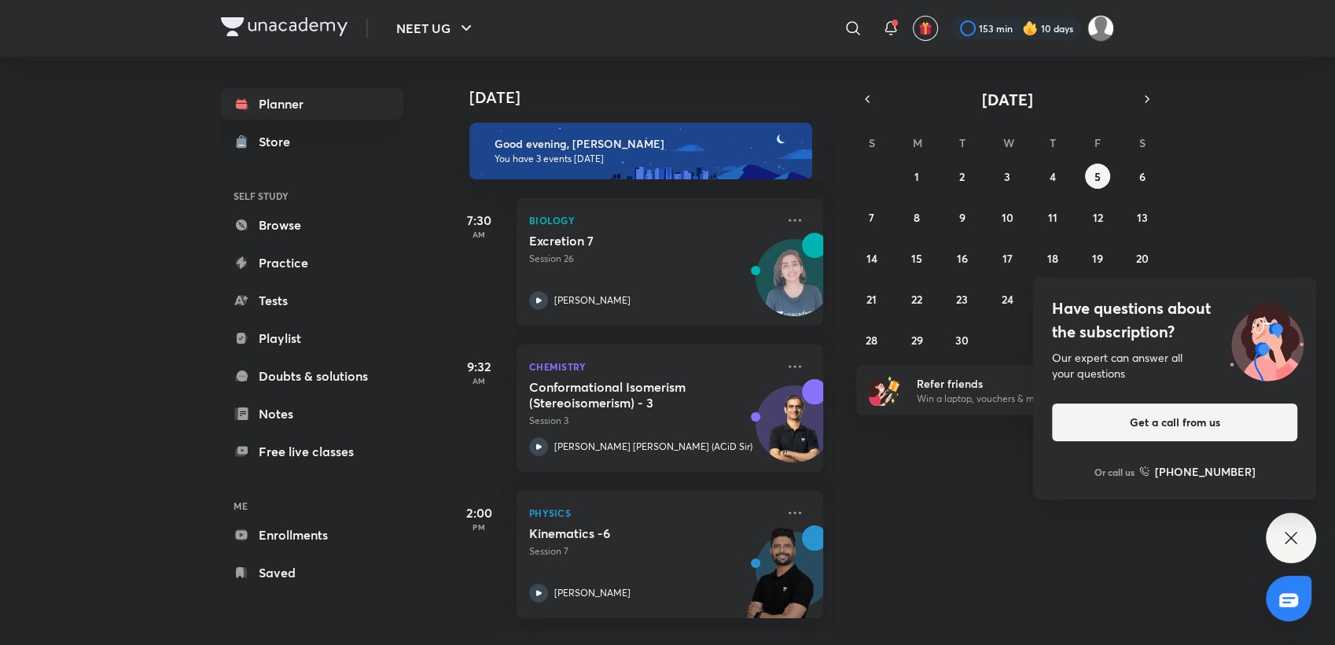
click at [1286, 532] on icon at bounding box center [1291, 537] width 19 height 19
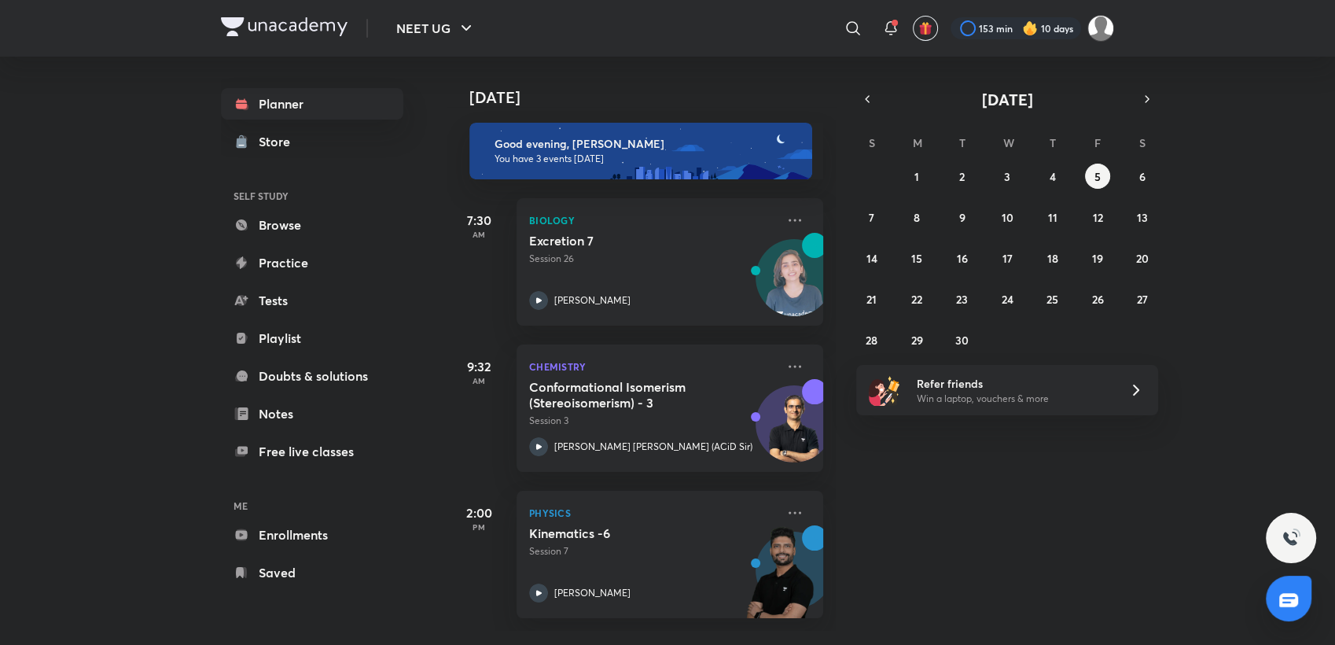
click at [322, 84] on div "Planner Store SELF STUDY Browse Practice Tests Playlist Doubts & solutions Note…" at bounding box center [328, 338] width 214 height 563
drag, startPoint x: 322, startPoint y: 84, endPoint x: 284, endPoint y: 91, distance: 39.2
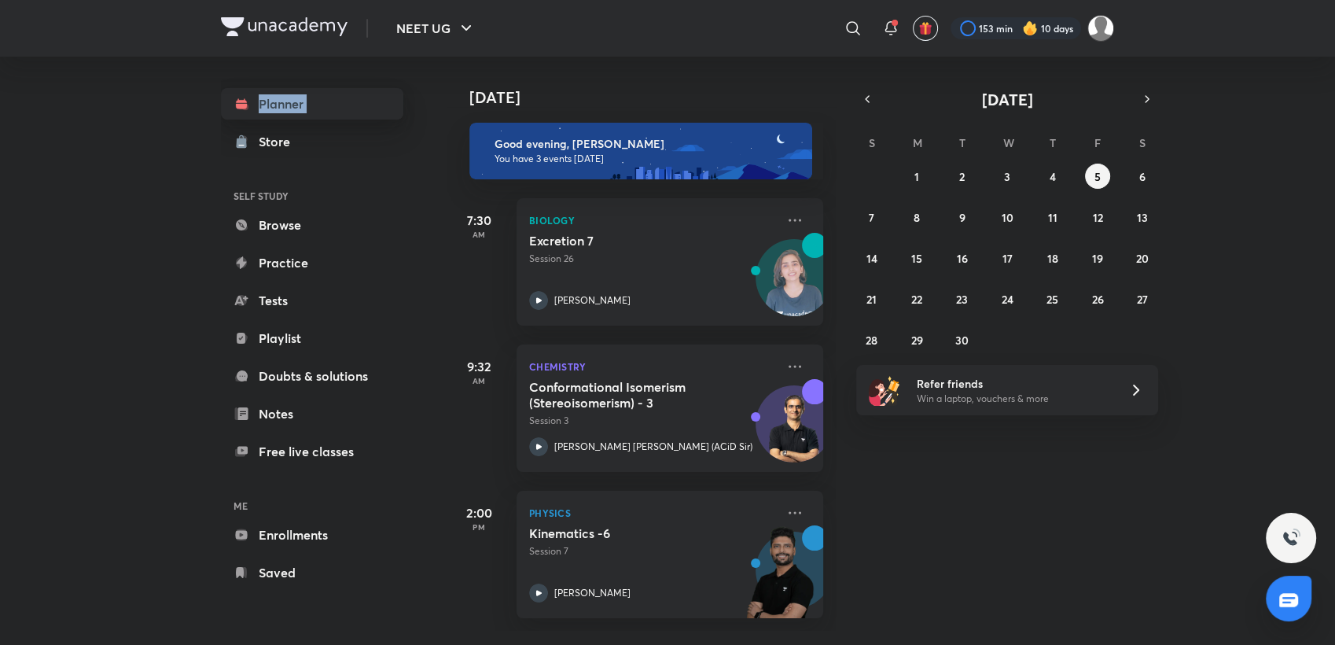
click at [284, 91] on link "Planner" at bounding box center [312, 103] width 182 height 31
click at [283, 105] on link "Planner" at bounding box center [312, 103] width 182 height 31
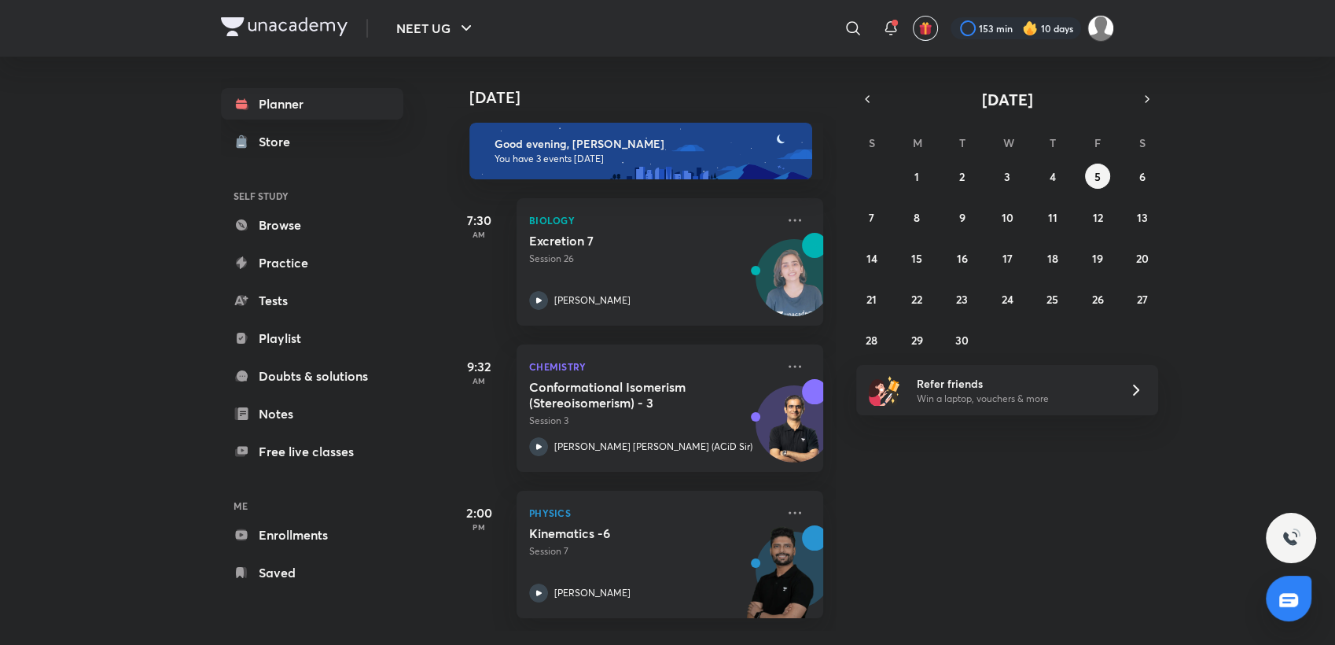
click at [613, 9] on div "​" at bounding box center [724, 28] width 289 height 38
